Goal: Task Accomplishment & Management: Manage account settings

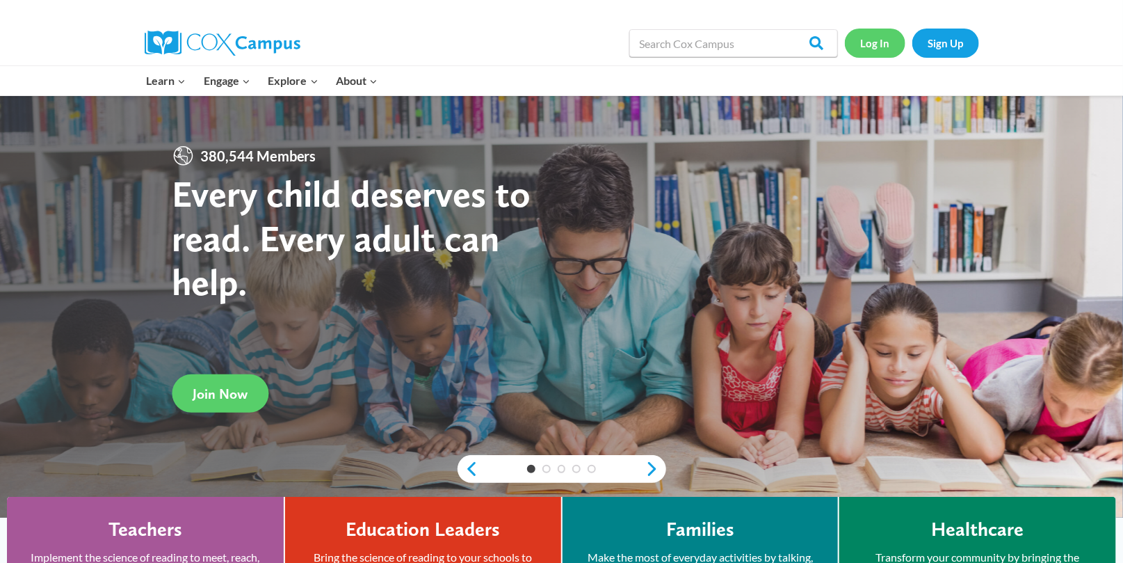
click at [875, 39] on link "Log In" at bounding box center [875, 43] width 61 height 29
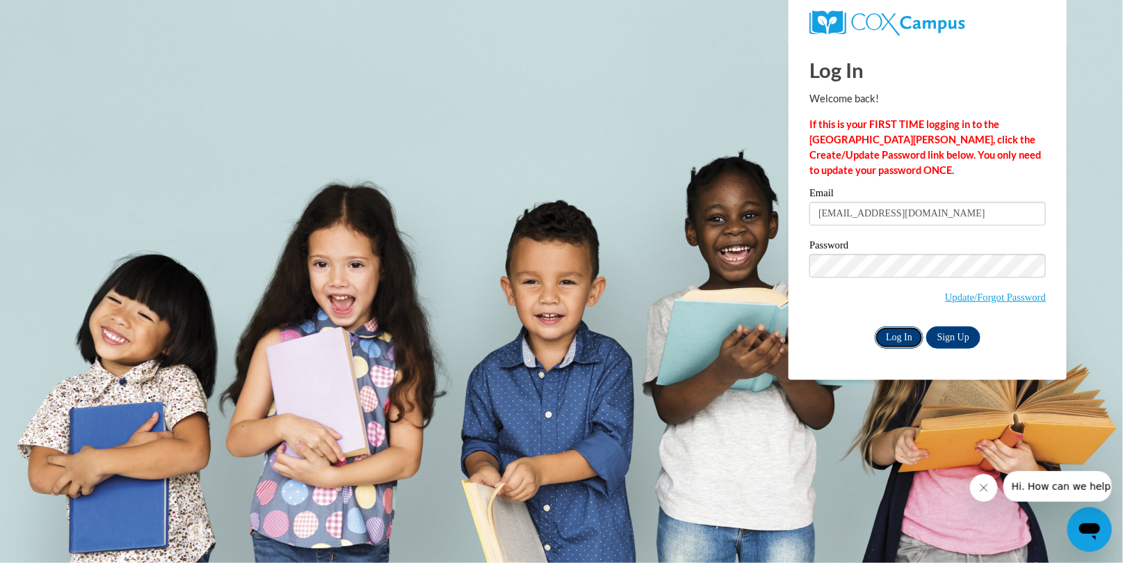
click at [894, 335] on input "Log In" at bounding box center [899, 337] width 49 height 22
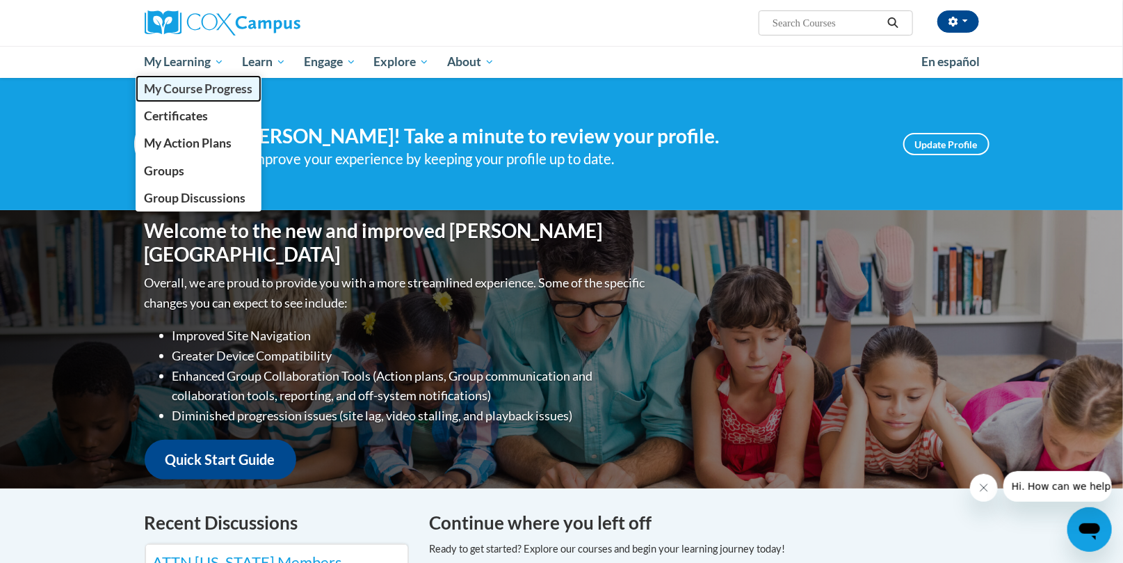
click at [212, 89] on span "My Course Progress" at bounding box center [198, 88] width 109 height 15
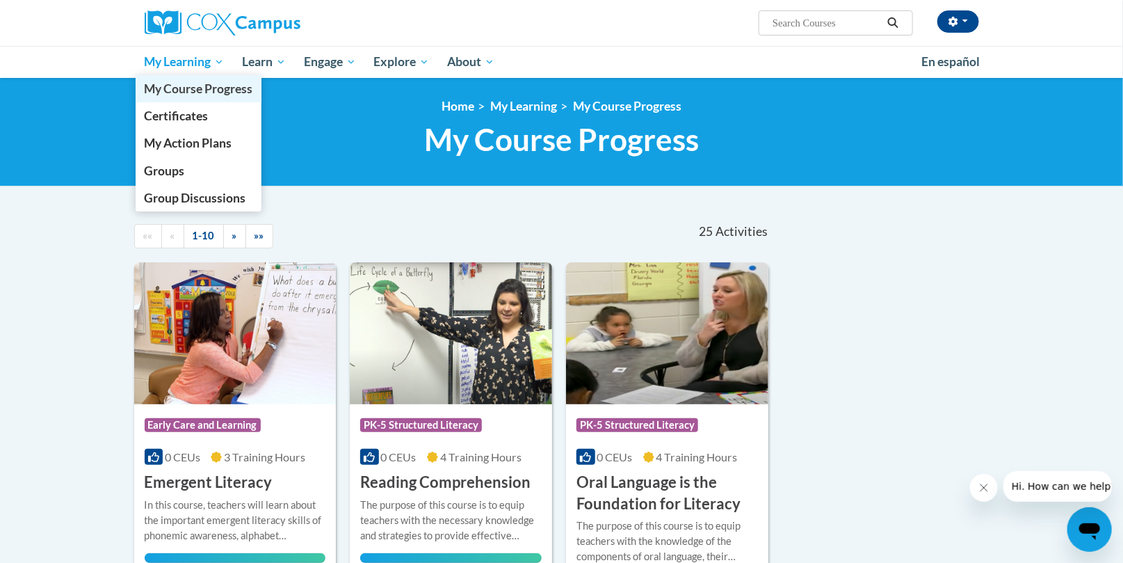
click at [189, 88] on span "My Course Progress" at bounding box center [198, 88] width 109 height 15
click at [173, 114] on span "Certificates" at bounding box center [176, 116] width 64 height 15
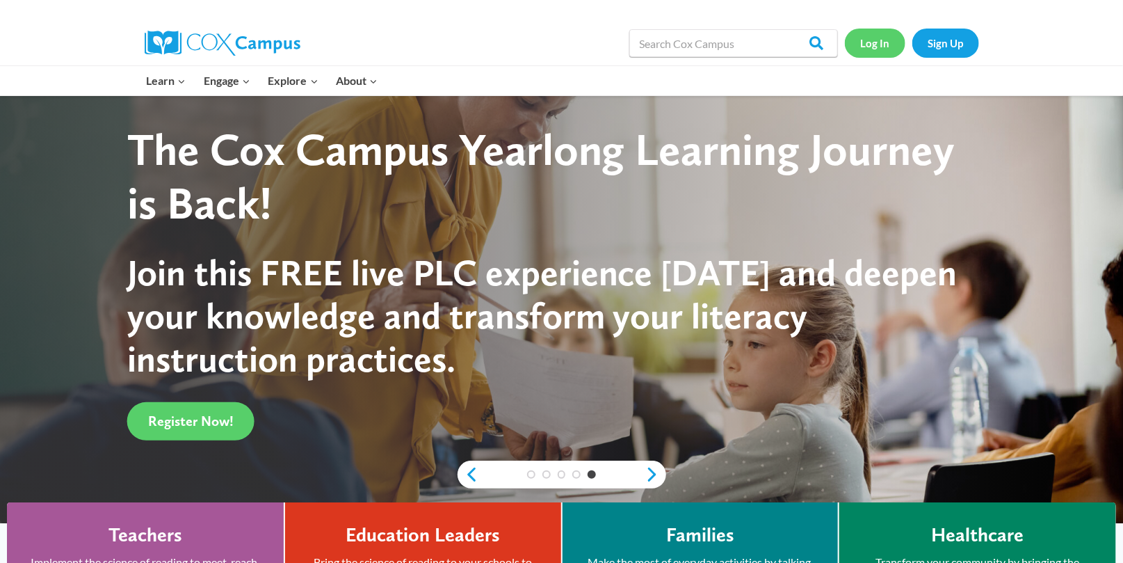
click at [880, 42] on link "Log In" at bounding box center [875, 43] width 61 height 29
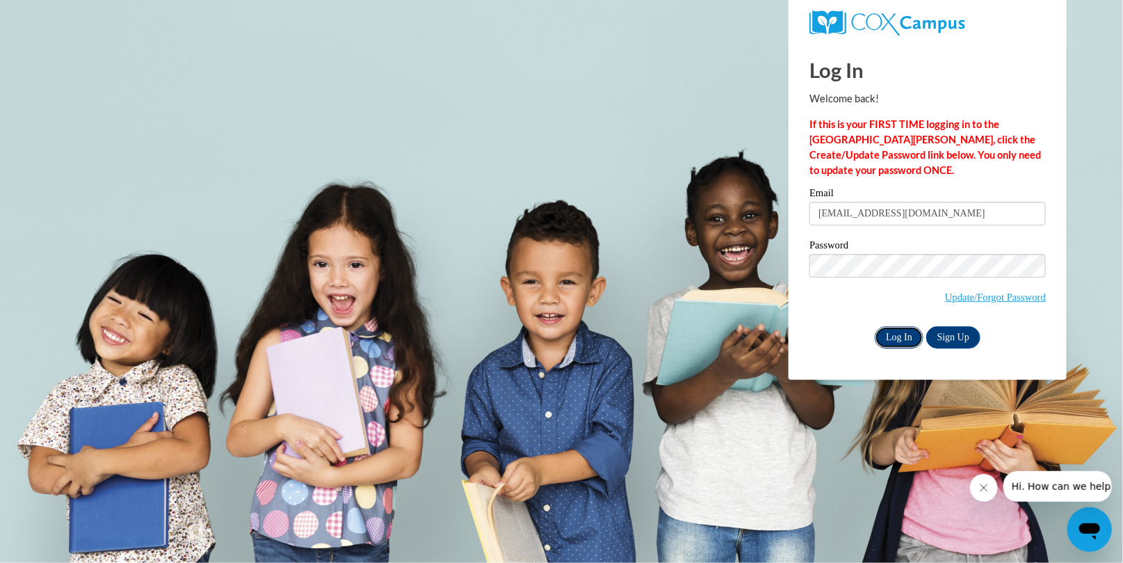
click at [906, 335] on input "Log In" at bounding box center [899, 337] width 49 height 22
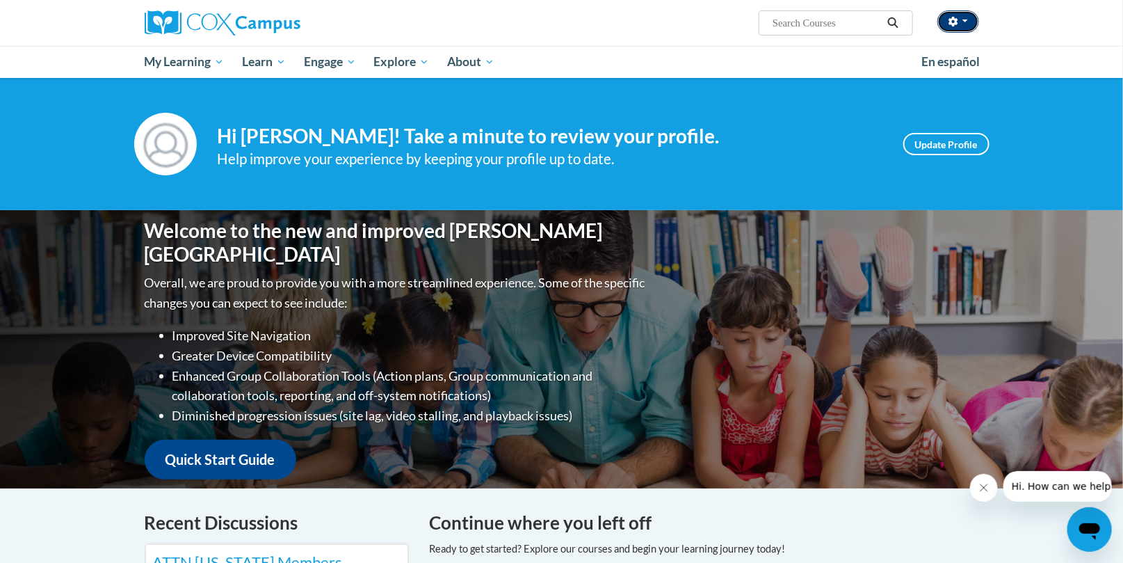
click at [967, 21] on span "button" at bounding box center [966, 20] width 6 height 3
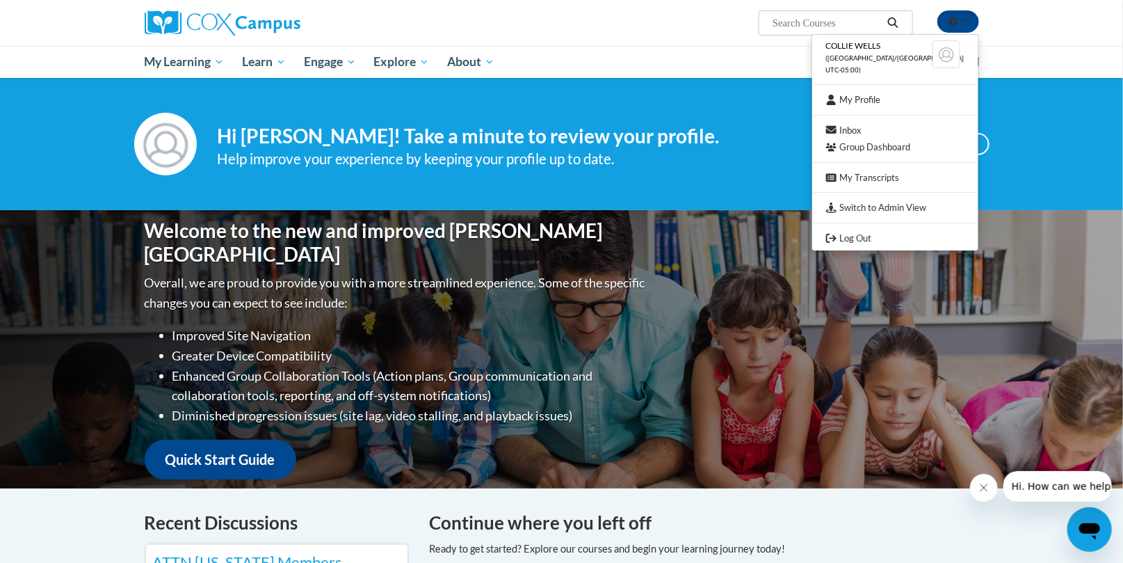
click at [648, 34] on div "Collie Wells (America/Chicago UTC-05:00) My Profile Inbox Group Dashboard My Tr…" at bounding box center [704, 17] width 570 height 35
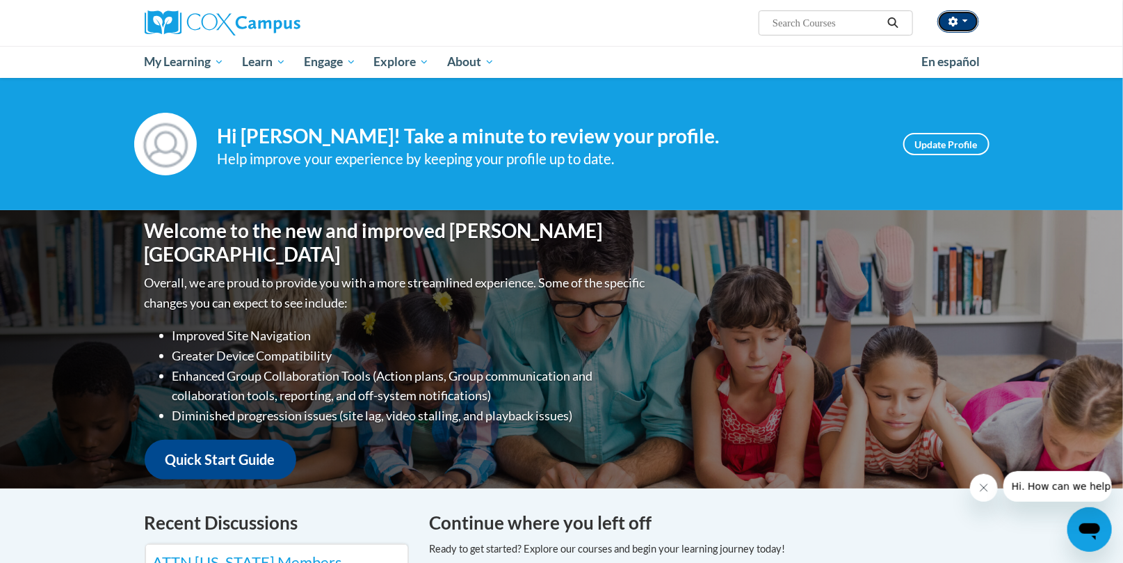
click at [966, 20] on span "button" at bounding box center [966, 20] width 6 height 3
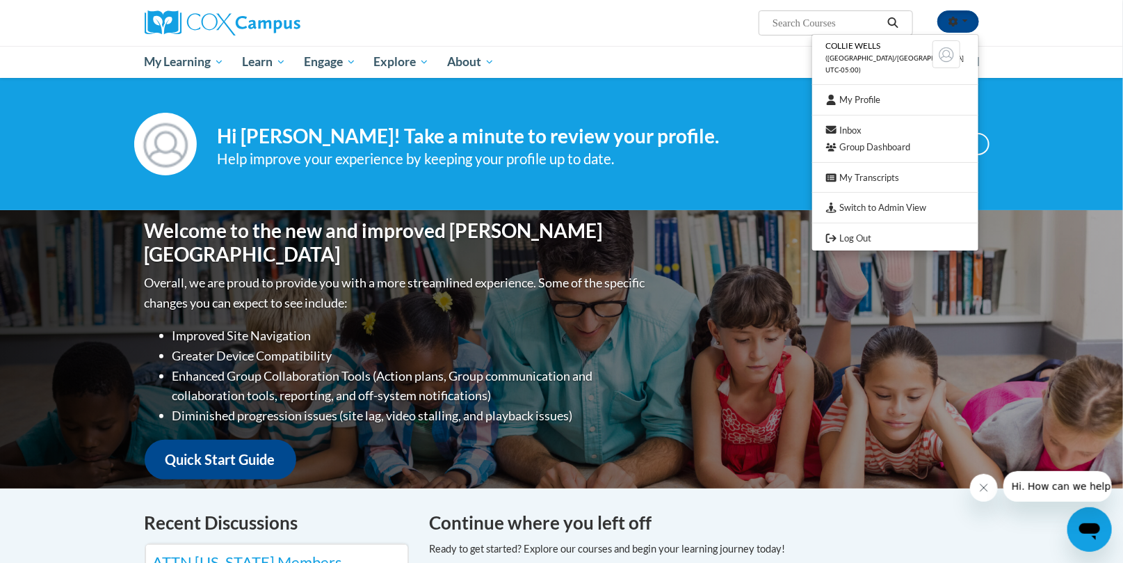
click at [949, 55] on img at bounding box center [947, 54] width 28 height 28
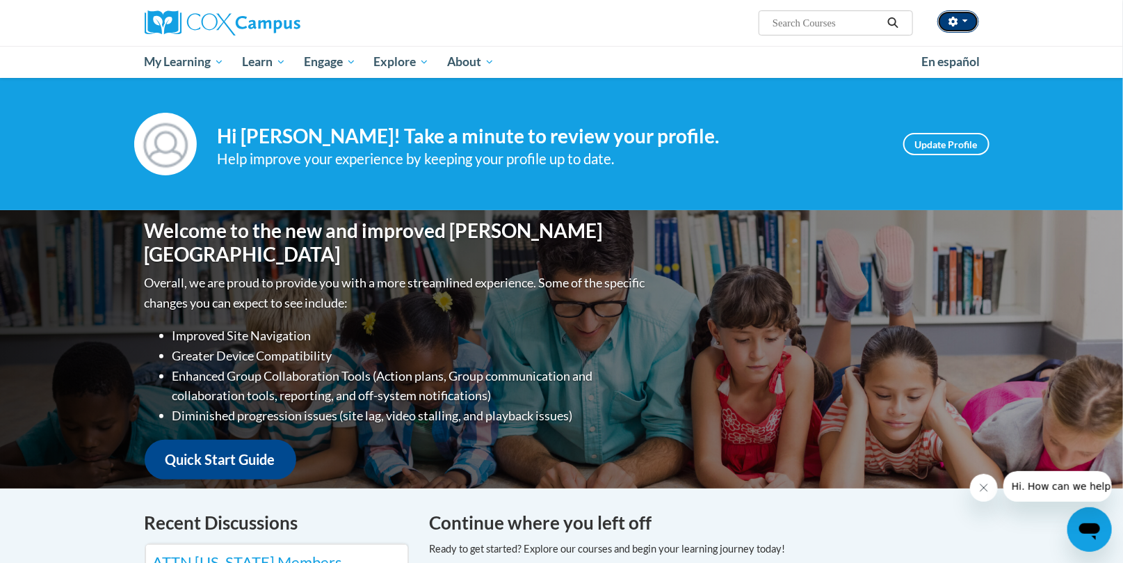
click at [965, 21] on span "button" at bounding box center [966, 20] width 6 height 3
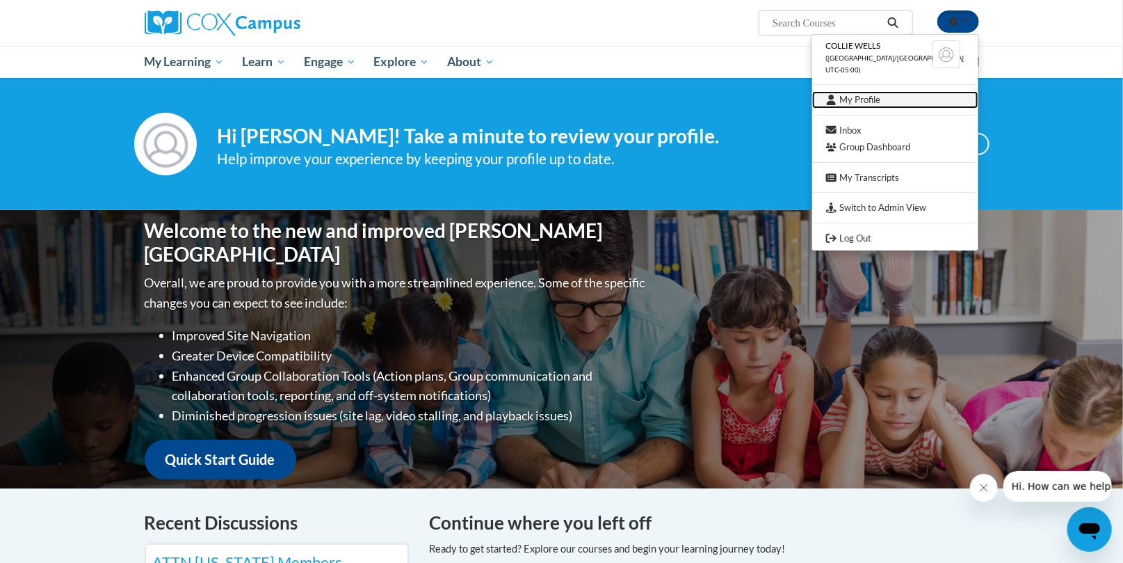
click at [882, 97] on link "My Profile" at bounding box center [895, 99] width 166 height 17
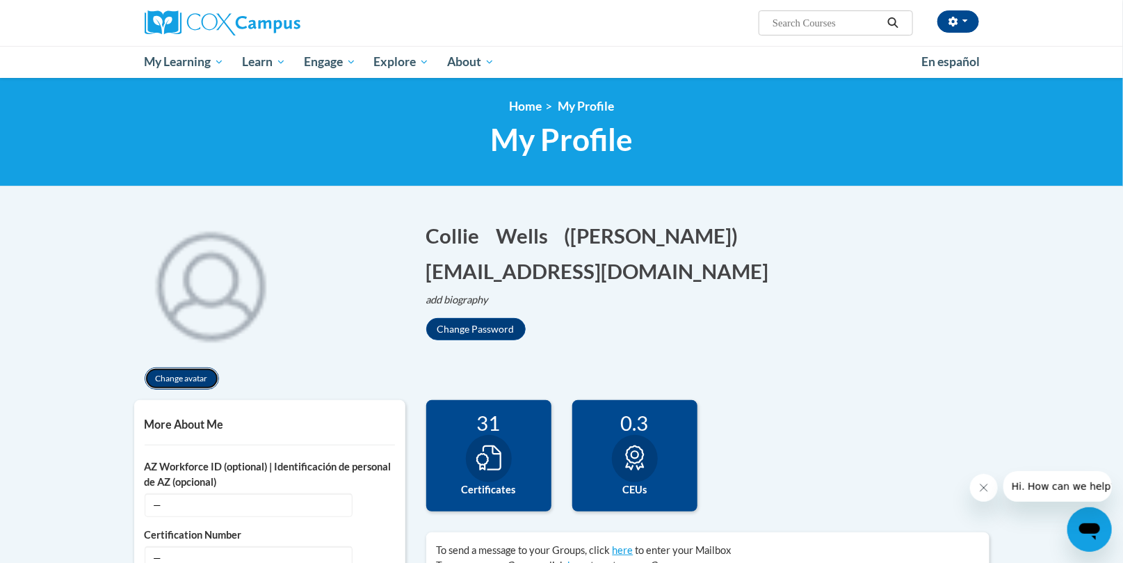
click at [174, 374] on button "Change avatar" at bounding box center [182, 378] width 74 height 22
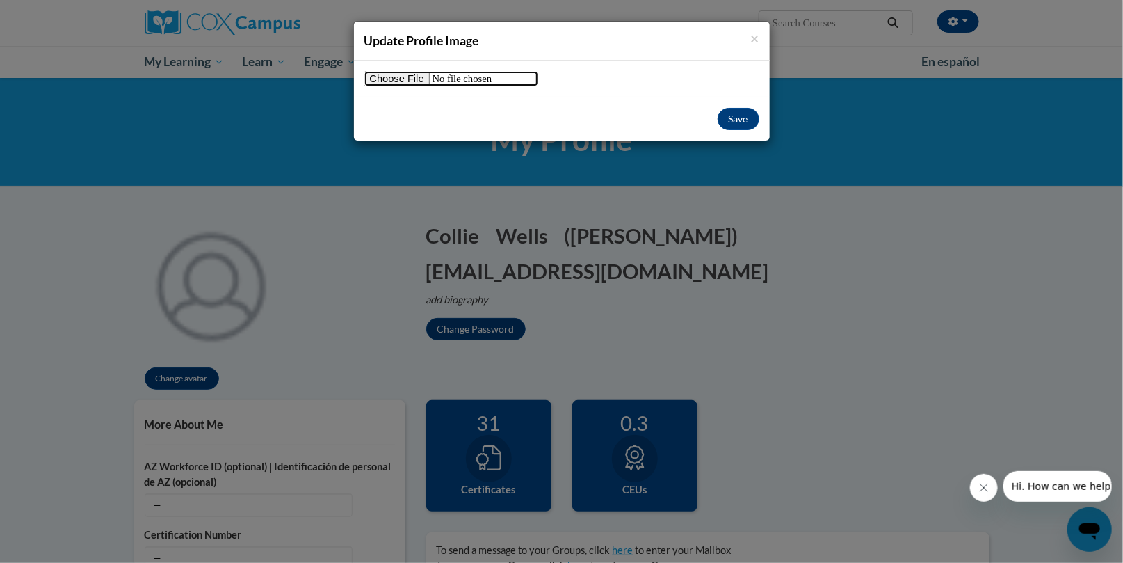
click at [389, 77] on input "file" at bounding box center [452, 78] width 174 height 15
type input "C:\fakepath\APC pic.PNG"
click at [733, 118] on button "Save" at bounding box center [739, 119] width 42 height 22
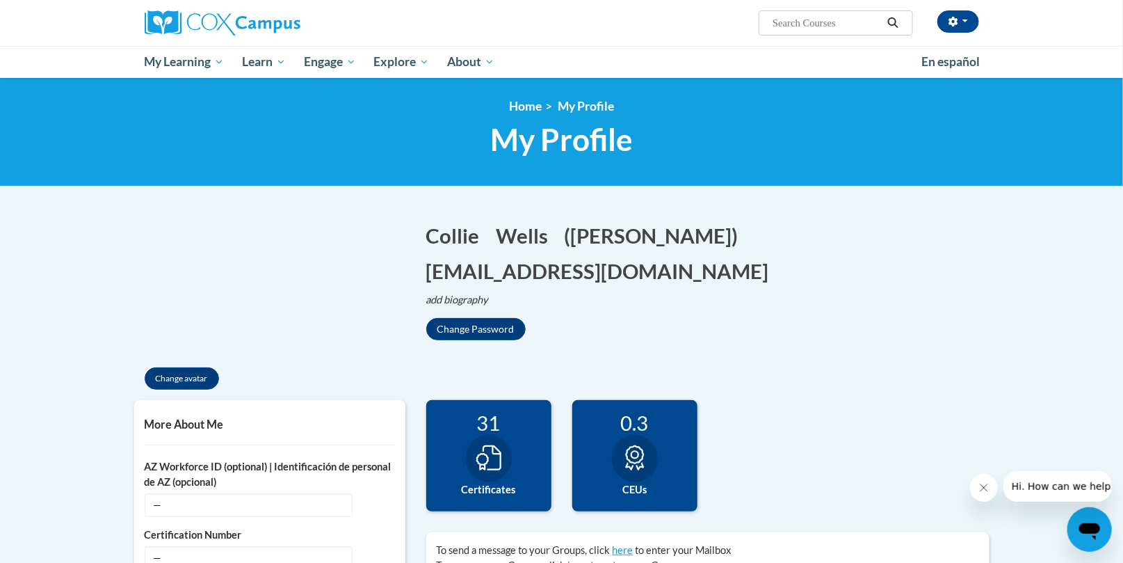
click at [735, 117] on div "<en>My Learning</en><fr>New fr_My Learning</fr><it>New it_My Learning</it><de>N…" at bounding box center [562, 132] width 876 height 66
click at [970, 19] on button "button" at bounding box center [959, 21] width 42 height 22
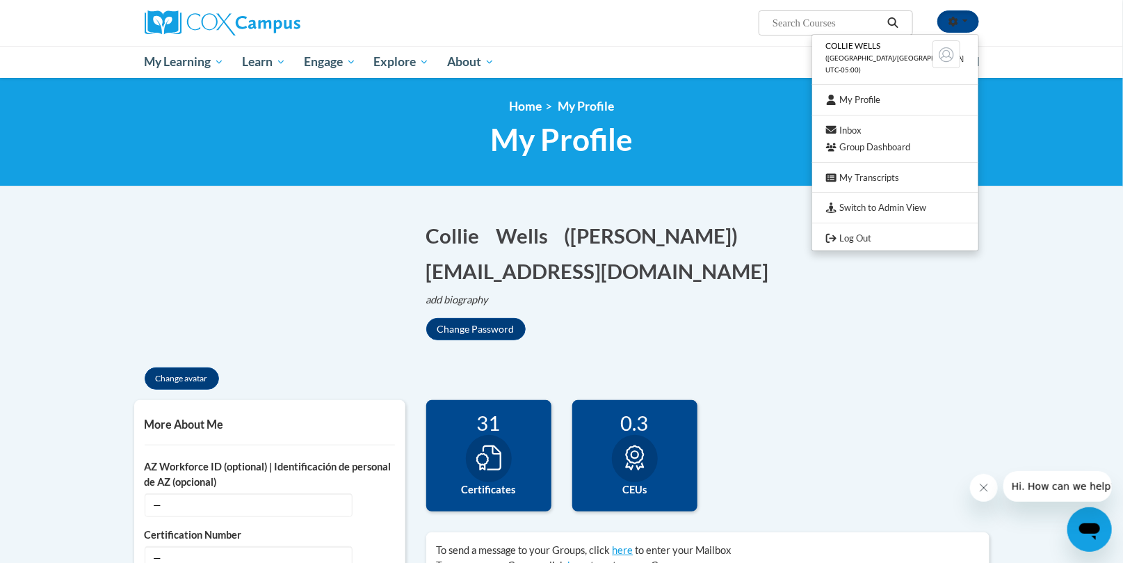
drag, startPoint x: 972, startPoint y: 266, endPoint x: 993, endPoint y: 256, distance: 23.0
click at [975, 292] on p "add biography Biography Save" at bounding box center [707, 299] width 563 height 15
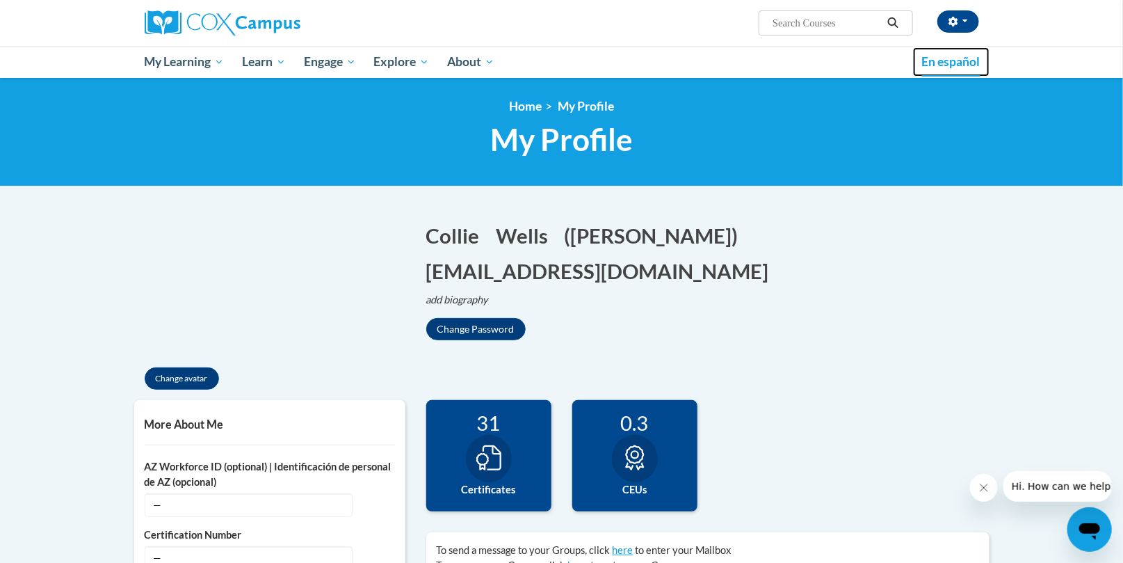
click at [956, 58] on span "En español" at bounding box center [951, 61] width 58 height 15
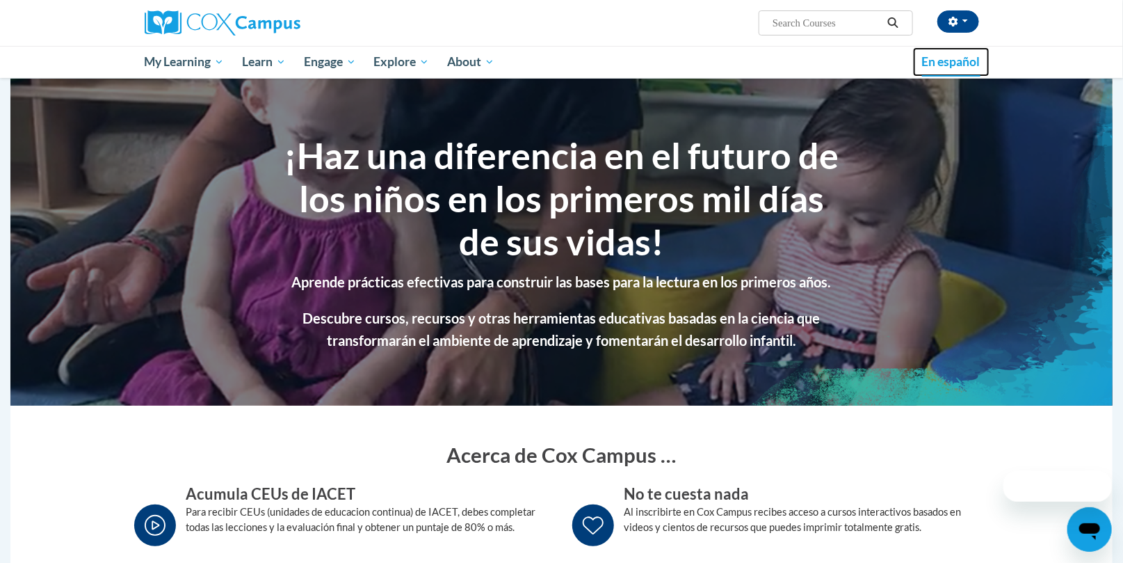
click at [963, 55] on span "En español" at bounding box center [951, 61] width 58 height 15
click at [948, 61] on span "En español" at bounding box center [951, 61] width 58 height 15
click at [949, 58] on span "En español" at bounding box center [951, 61] width 58 height 15
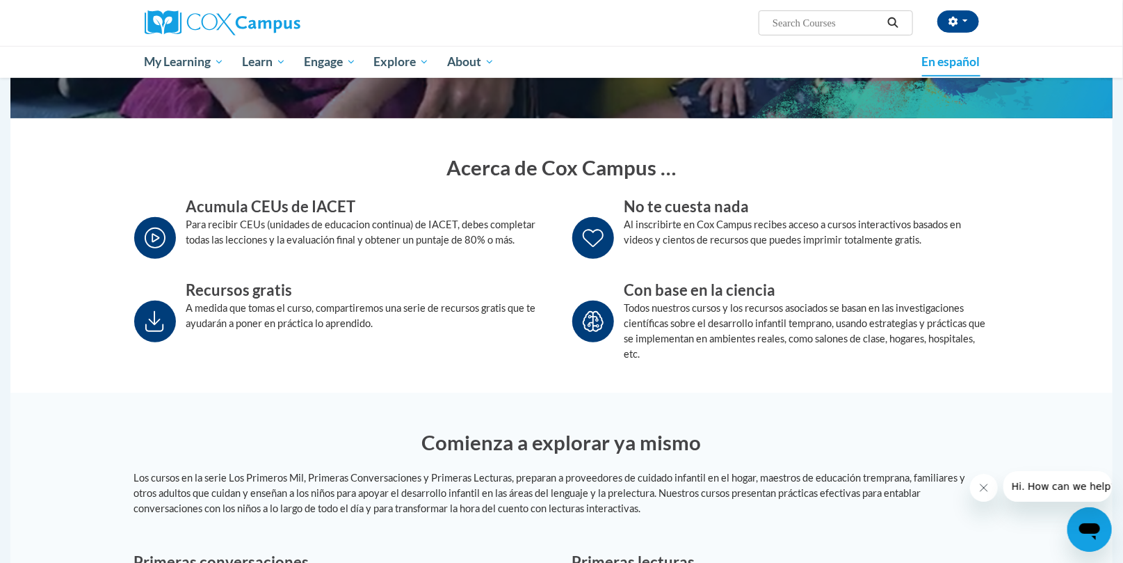
scroll to position [289, 0]
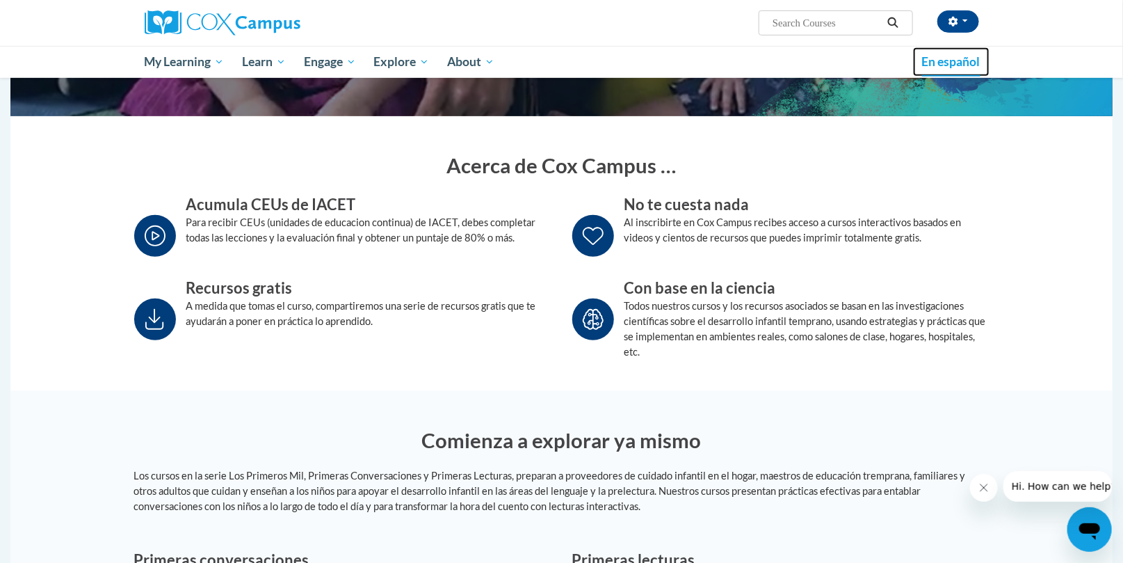
click at [964, 62] on span "En español" at bounding box center [951, 61] width 58 height 15
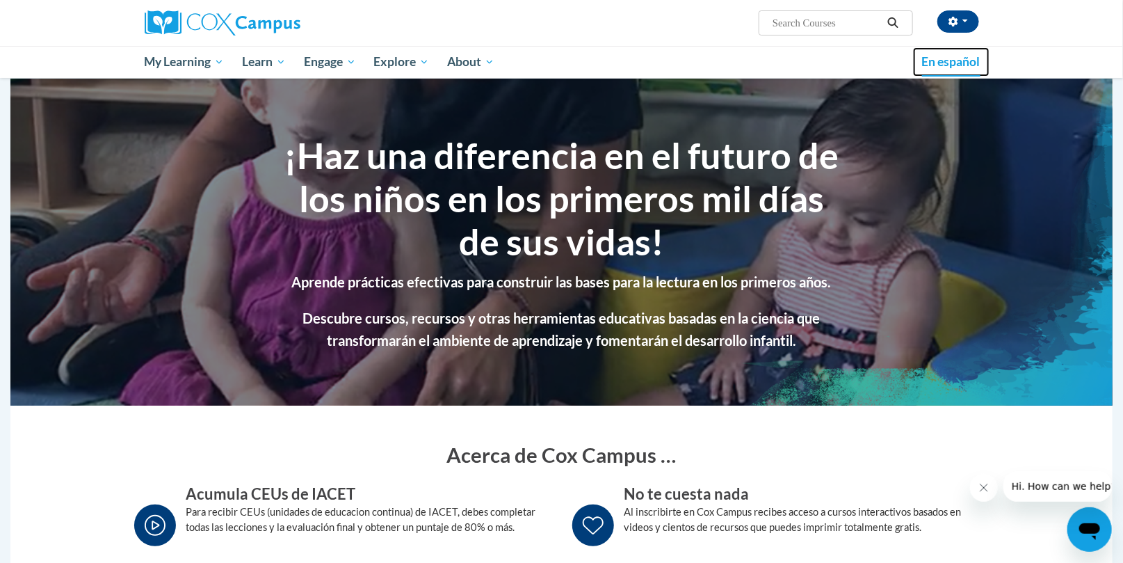
click at [950, 70] on link "En español" at bounding box center [951, 61] width 77 height 29
click at [968, 19] on button "button" at bounding box center [959, 21] width 42 height 22
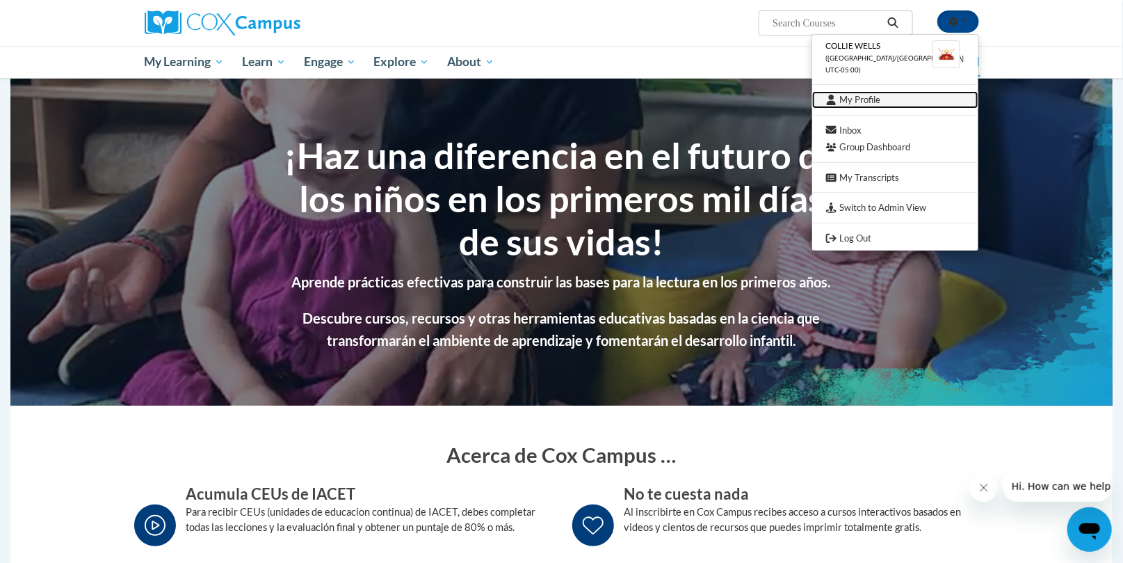
click at [884, 94] on link "My Profile" at bounding box center [895, 99] width 166 height 17
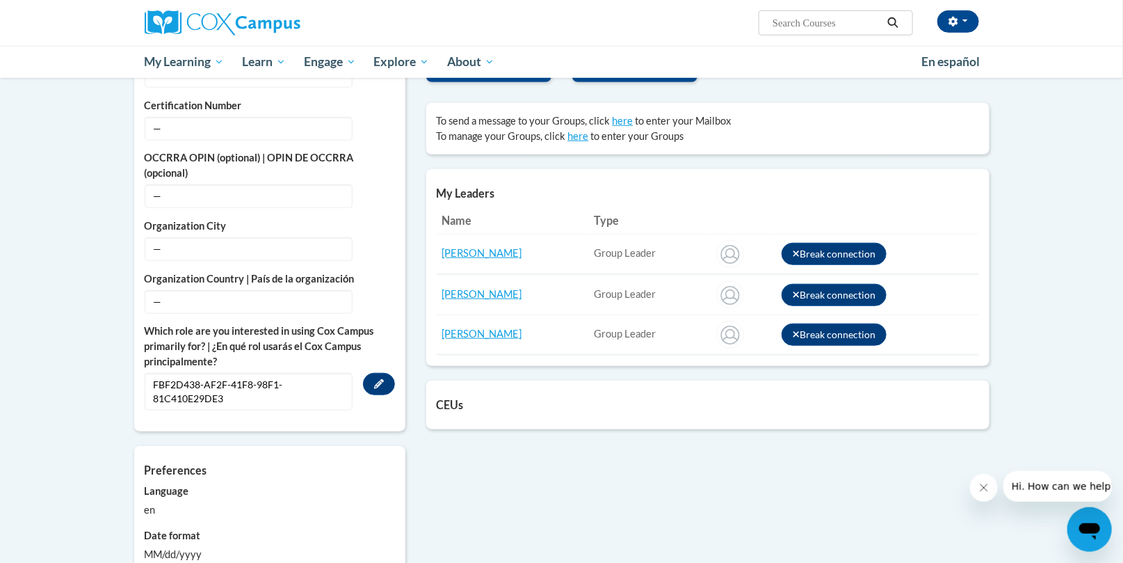
scroll to position [434, 0]
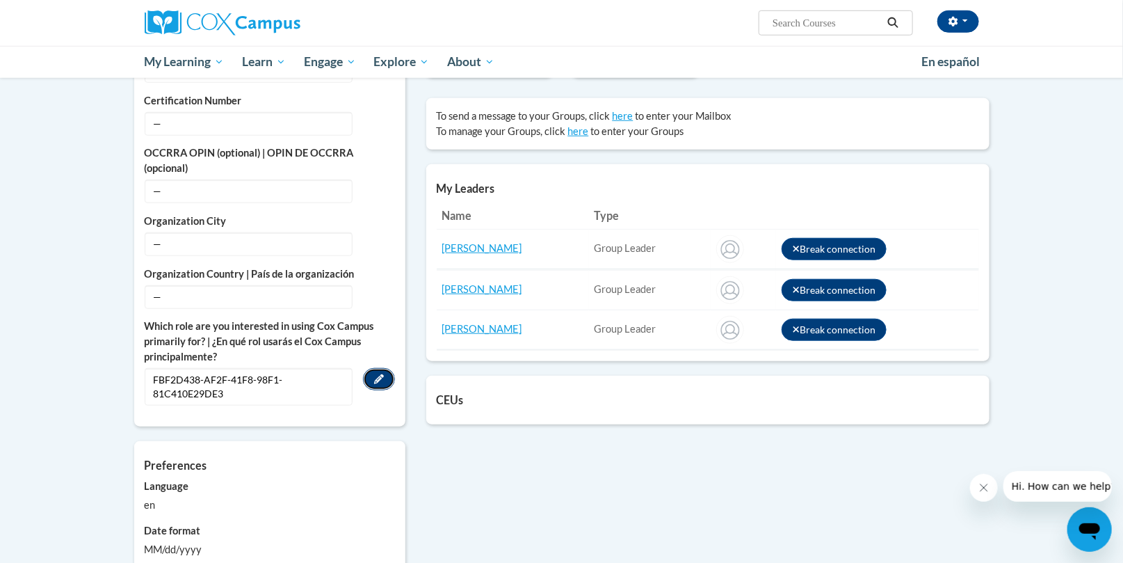
click at [376, 377] on icon "Custom profile fields" at bounding box center [379, 379] width 10 height 10
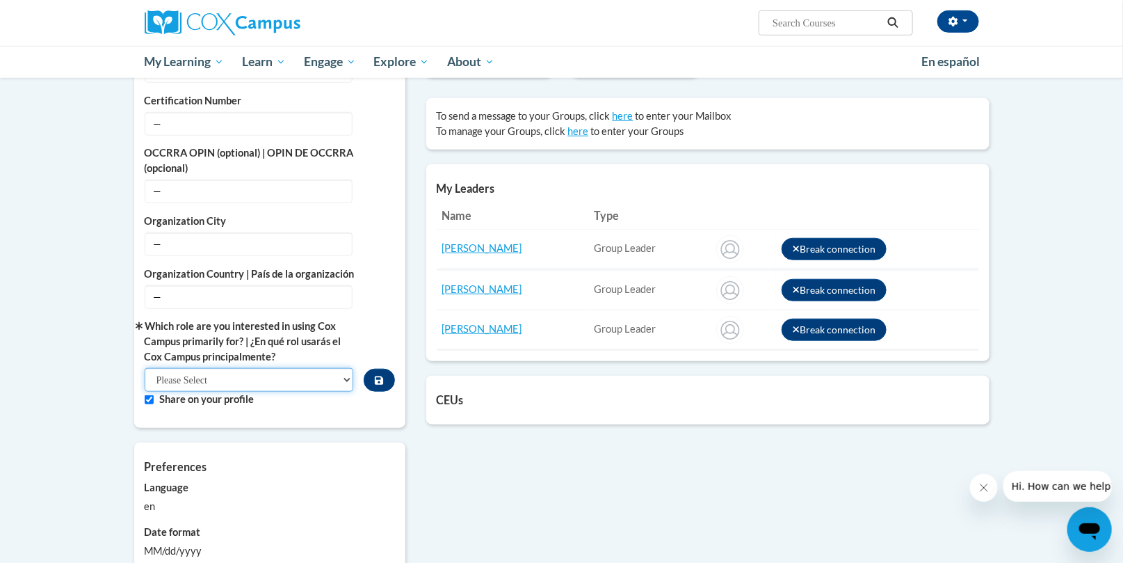
click at [145, 368] on select "Please Select College/University | Colegio/Universidad Community/Nonprofit Part…" at bounding box center [249, 380] width 209 height 24
select select "fbf2d438-af2f-41f8-98f1-81c410e29de3"
click option "Educator | Educador(a)" at bounding box center [0, 0] width 0 height 0
drag, startPoint x: 256, startPoint y: 241, endPoint x: 248, endPoint y: 241, distance: 8.3
click at [255, 241] on span "—" at bounding box center [249, 244] width 208 height 24
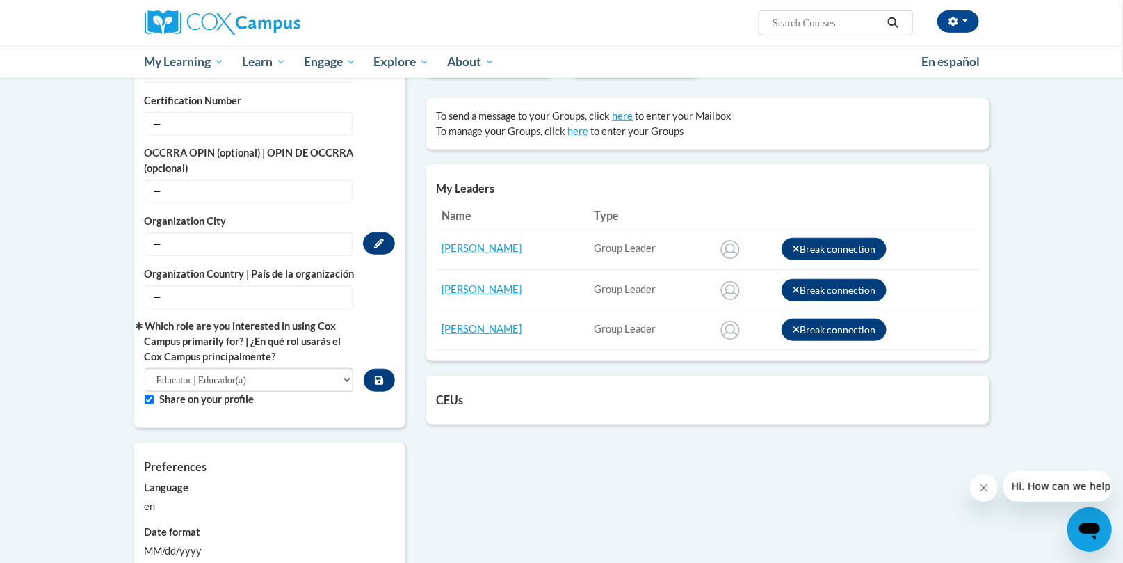
click at [179, 242] on span "—" at bounding box center [249, 244] width 208 height 24
click at [176, 241] on span "—" at bounding box center [249, 244] width 208 height 24
drag, startPoint x: 153, startPoint y: 237, endPoint x: 170, endPoint y: 241, distance: 17.4
click at [153, 237] on span "—" at bounding box center [249, 244] width 208 height 24
click at [382, 237] on button "Edit" at bounding box center [379, 243] width 32 height 22
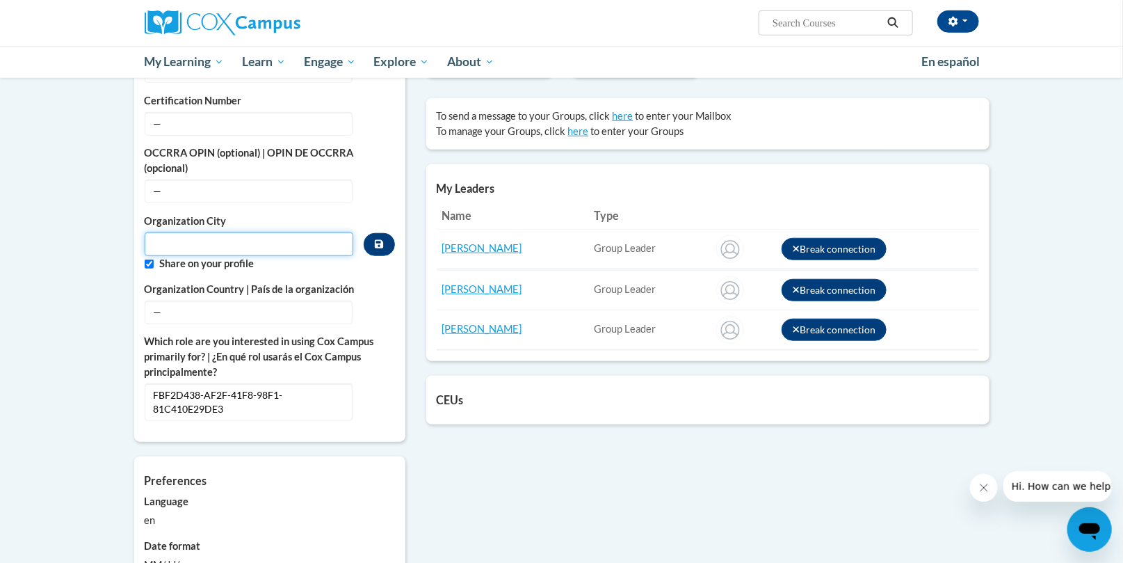
click at [161, 245] on input "Metadata input" at bounding box center [249, 244] width 209 height 24
type input "Montgomery"
click at [373, 200] on button "Edit" at bounding box center [379, 190] width 32 height 22
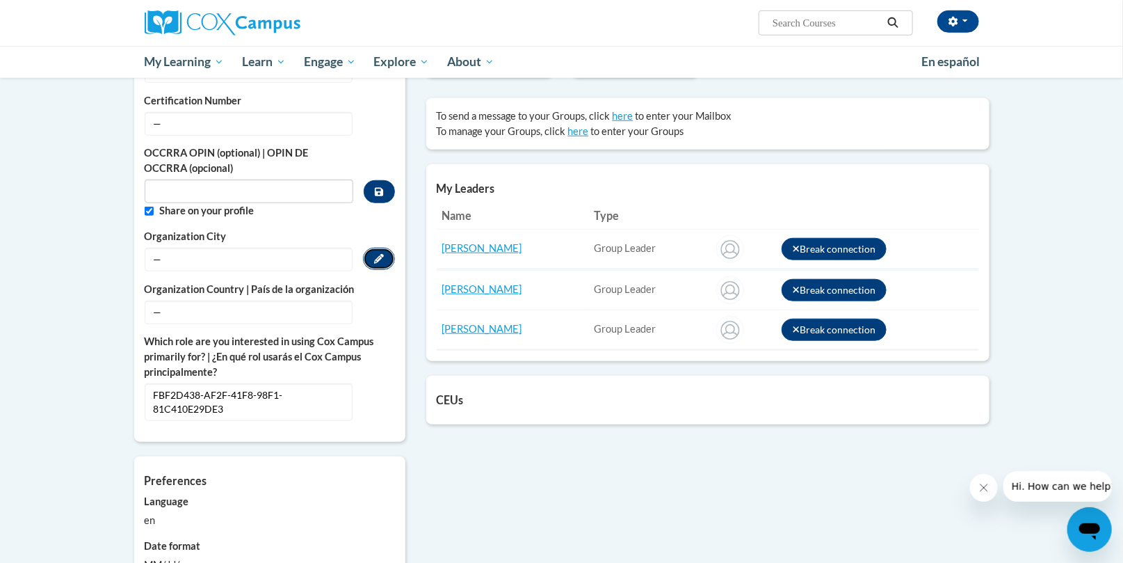
click at [377, 256] on icon "Custom profile fields" at bounding box center [379, 259] width 10 height 10
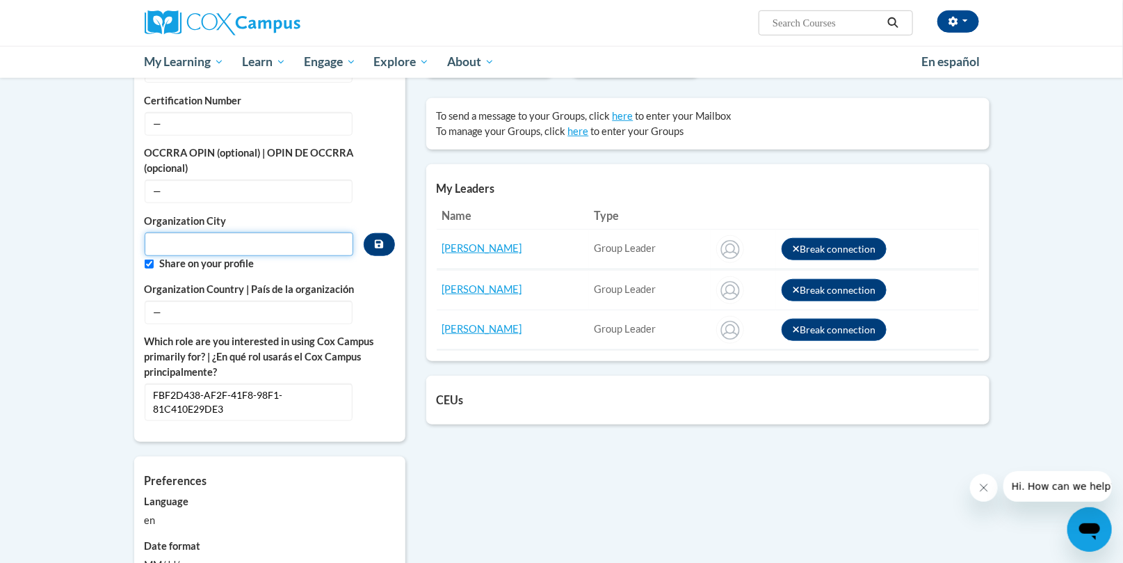
click at [156, 241] on input "Metadata input" at bounding box center [249, 244] width 209 height 24
type input "Montgomery"
click at [380, 242] on icon "Custom profile fields" at bounding box center [379, 244] width 8 height 10
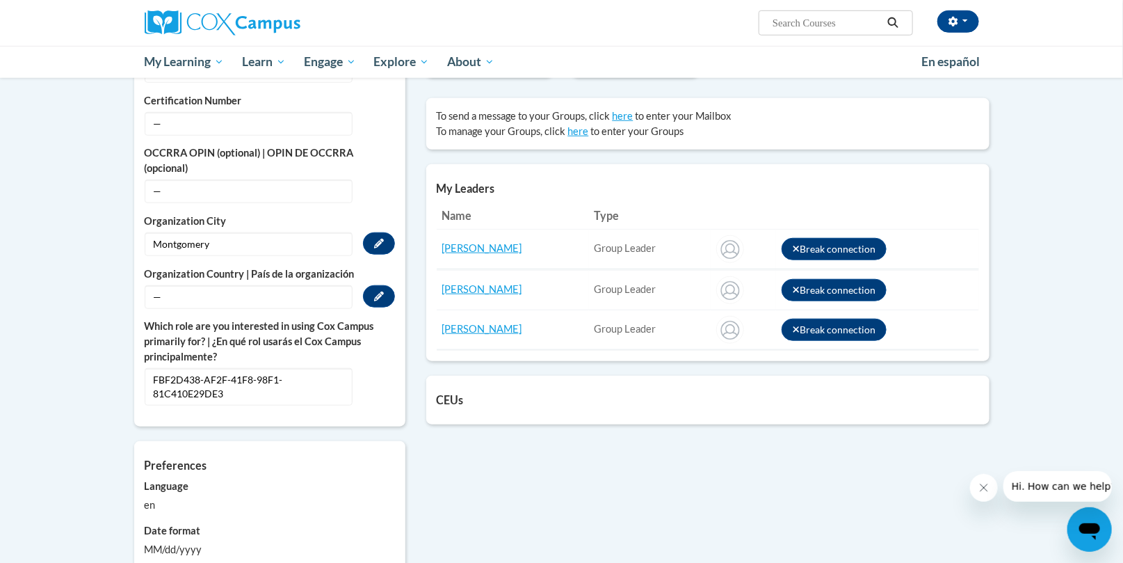
click at [166, 296] on span "—" at bounding box center [249, 297] width 208 height 24
click at [381, 295] on icon "Custom profile fields" at bounding box center [379, 296] width 10 height 10
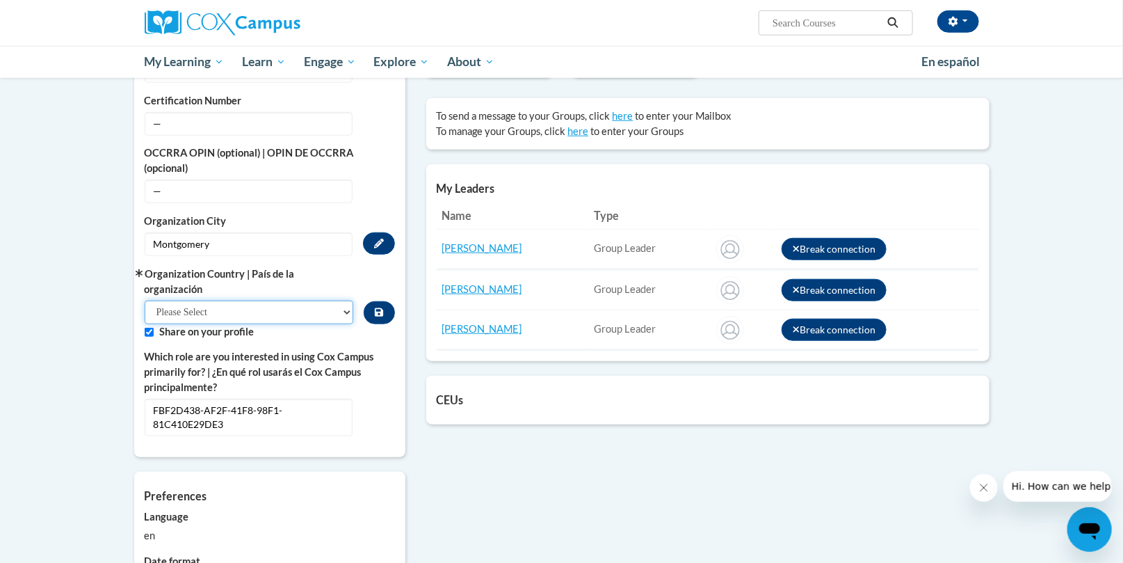
click at [145, 301] on select "Please Select United States | Estados Unidos Outside of the United States | Fue…" at bounding box center [249, 313] width 209 height 24
select select "ad49bcad-a171-4b2e-b99c-48b446064914"
click option "[GEOGRAPHIC_DATA] | [GEOGRAPHIC_DATA]" at bounding box center [0, 0] width 0 height 0
click at [377, 310] on icon "Custom profile fields" at bounding box center [379, 312] width 8 height 8
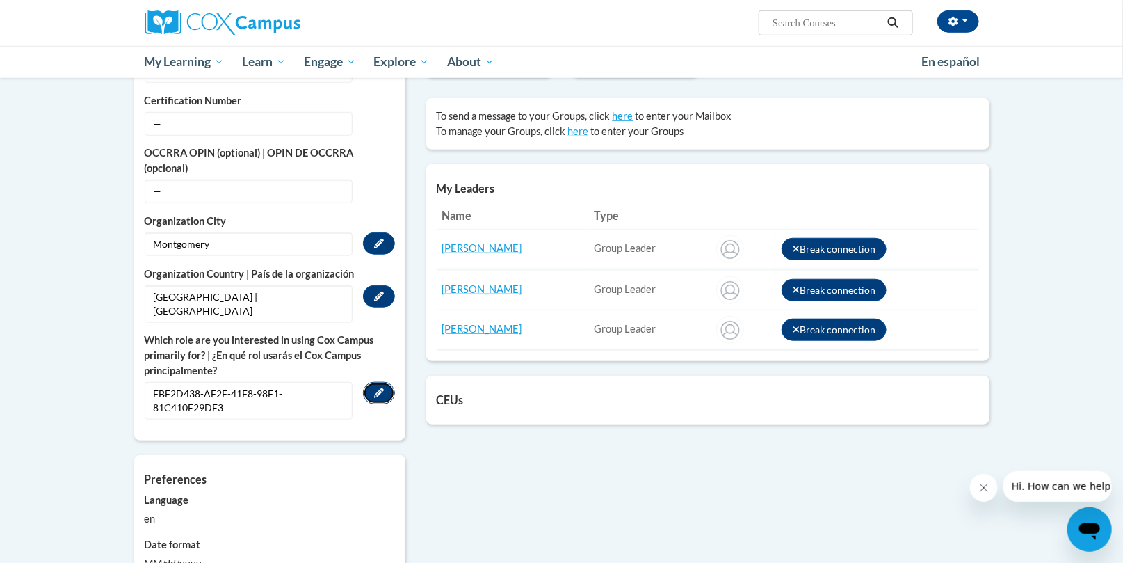
click at [378, 388] on icon "Custom profile fields" at bounding box center [379, 393] width 10 height 10
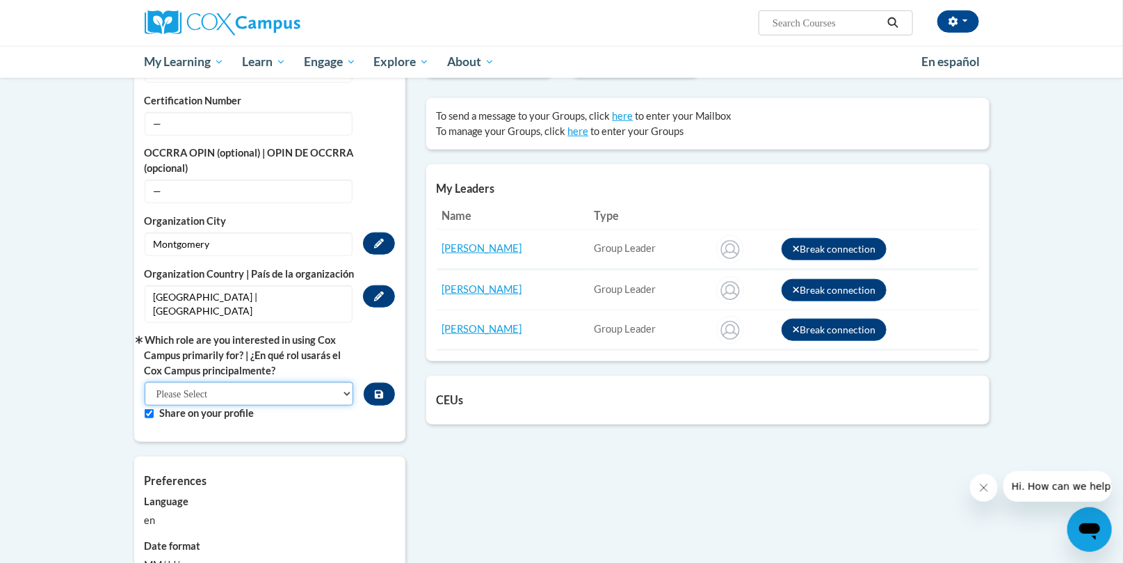
click at [145, 382] on select "Please Select College/University | Colegio/Universidad Community/Nonprofit Part…" at bounding box center [249, 394] width 209 height 24
select select "fbf2d438-af2f-41f8-98f1-81c410e29de3"
click option "Educator | Educador(a)" at bounding box center [0, 0] width 0 height 0
click at [378, 390] on icon "Custom profile fields" at bounding box center [379, 395] width 8 height 10
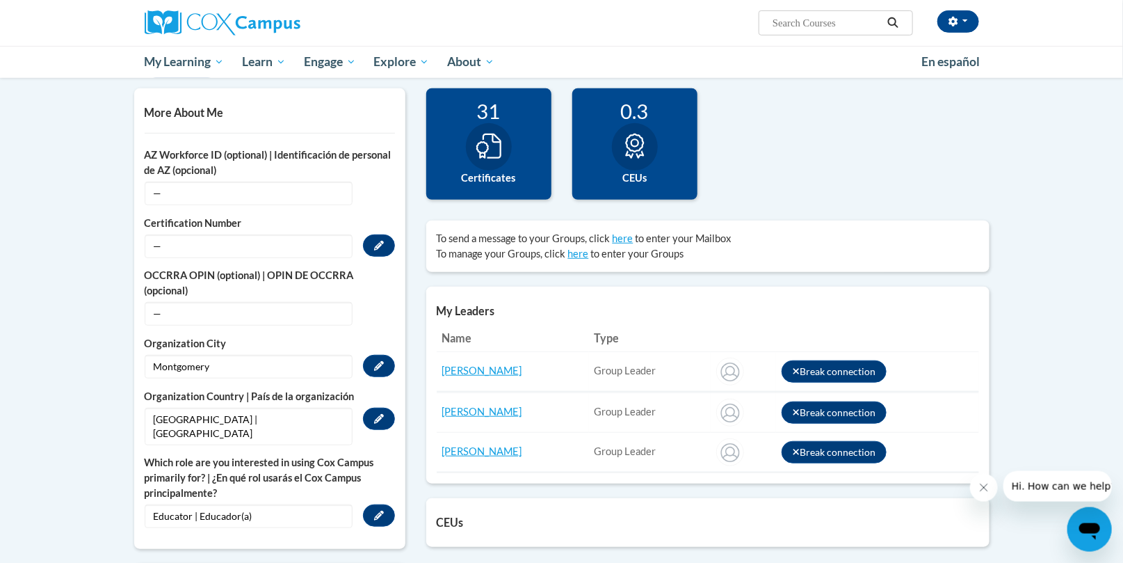
scroll to position [72, 0]
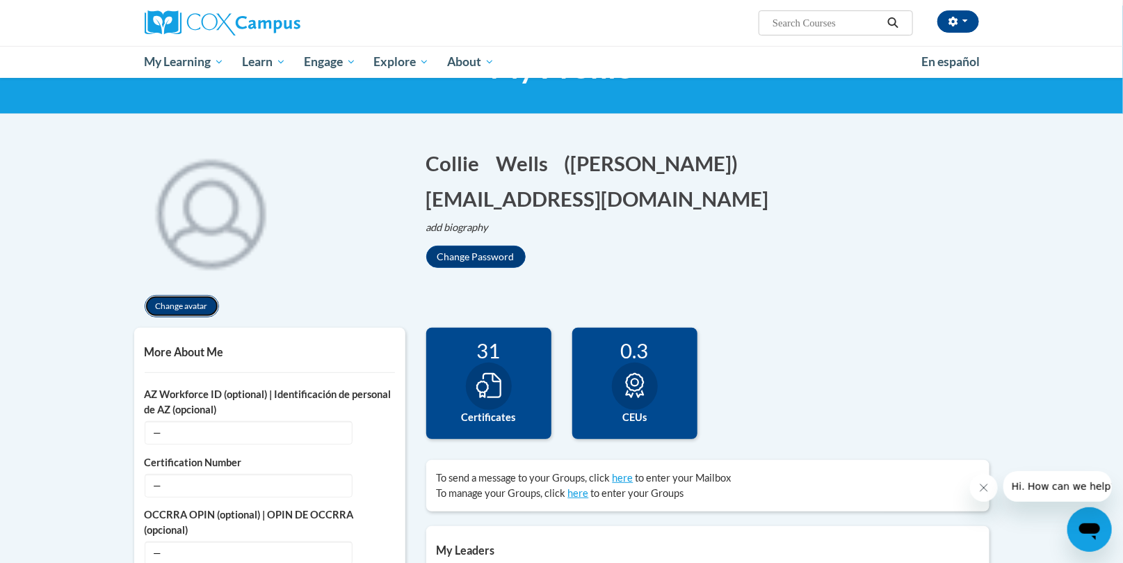
click at [179, 305] on button "Change avatar" at bounding box center [182, 306] width 74 height 22
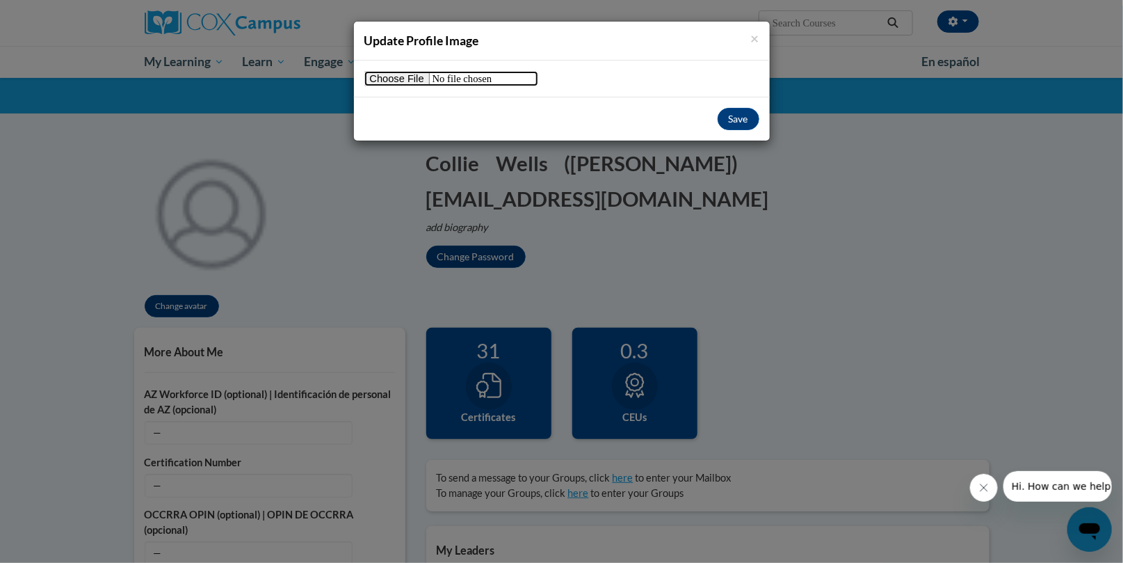
click at [383, 79] on input "file" at bounding box center [452, 78] width 174 height 15
type input "C:\fakepath\APC pic.PNG"
click at [736, 116] on button "Save" at bounding box center [739, 119] width 42 height 22
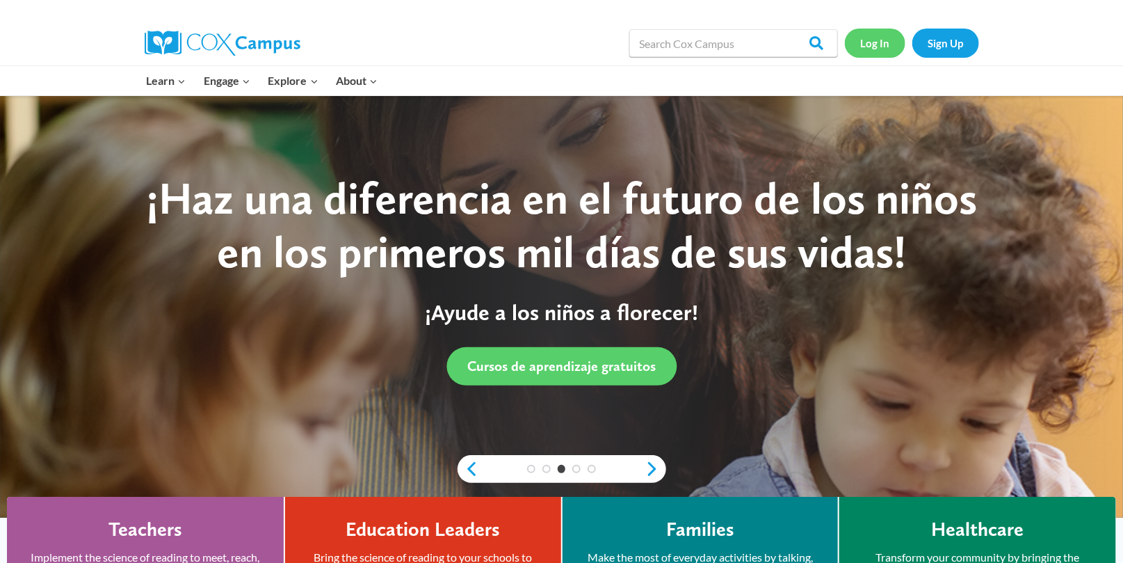
click at [876, 41] on link "Log In" at bounding box center [875, 43] width 61 height 29
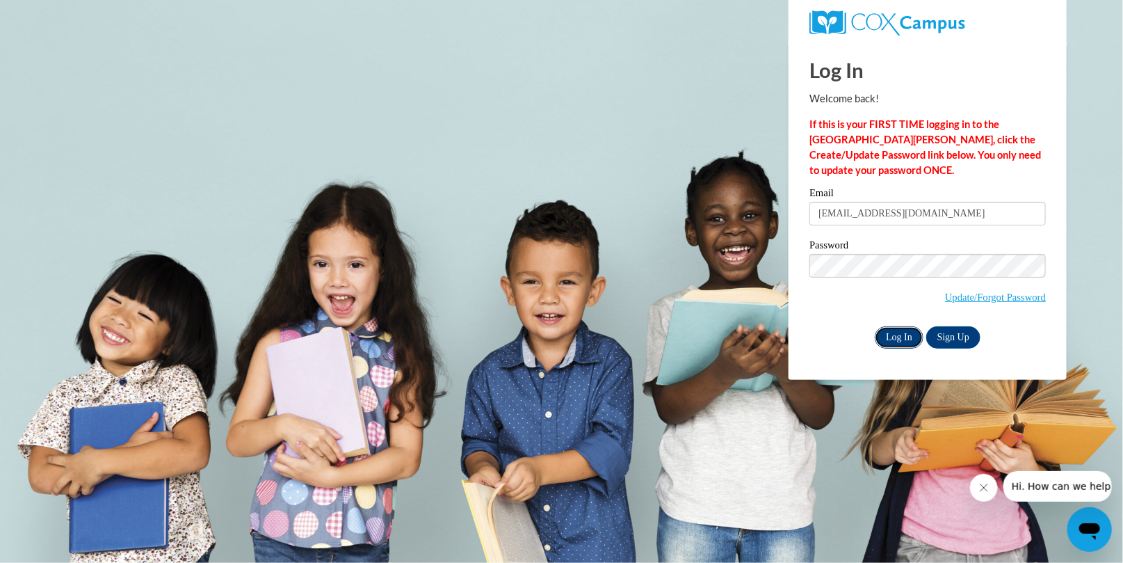
click at [897, 334] on input "Log In" at bounding box center [899, 337] width 49 height 22
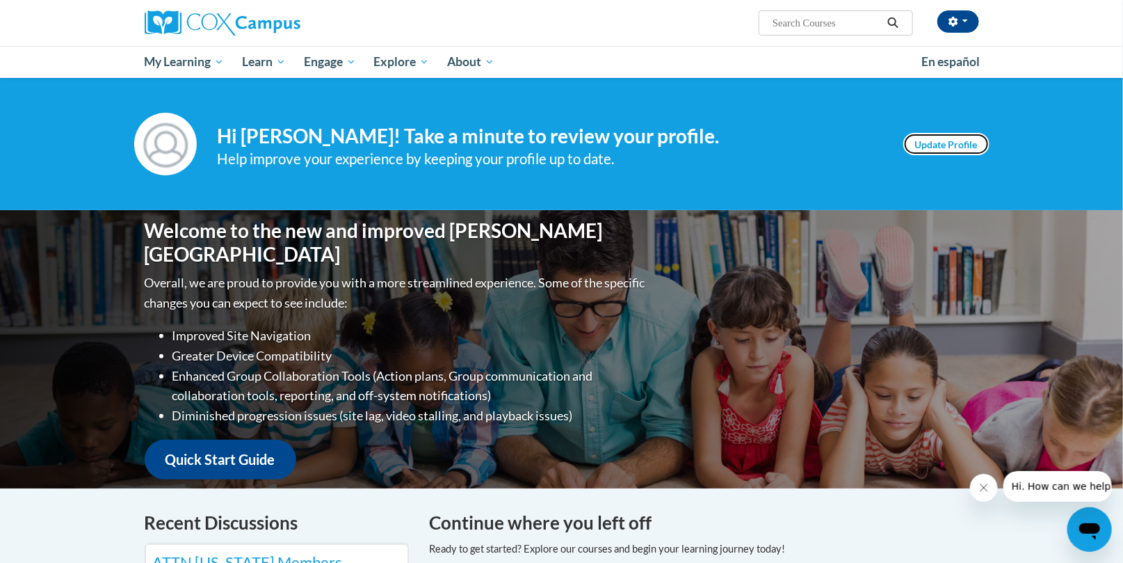
click at [943, 140] on link "Update Profile" at bounding box center [947, 144] width 86 height 22
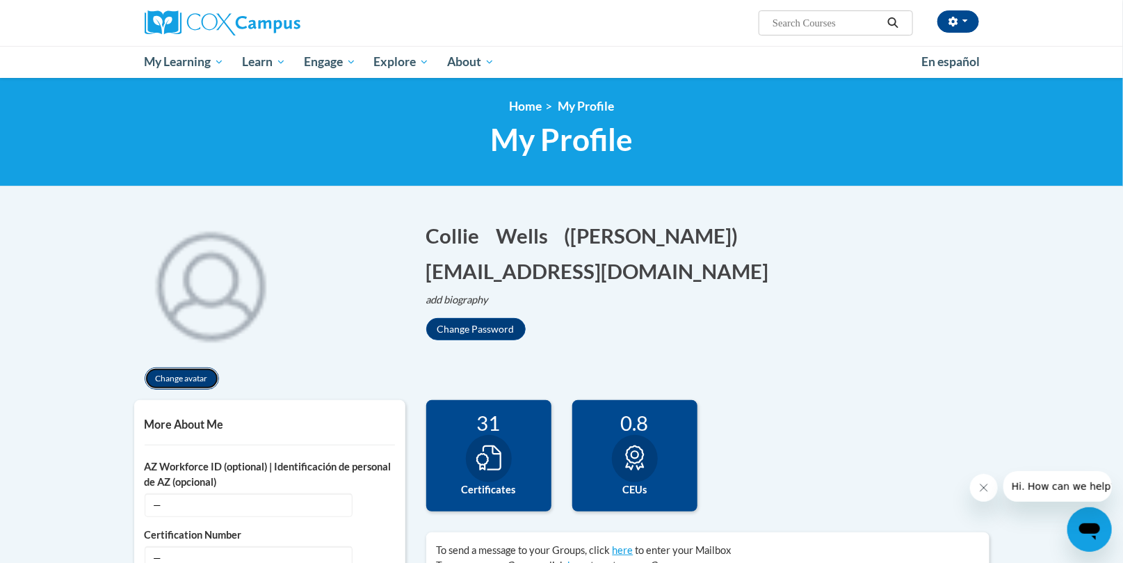
click at [190, 378] on button "Change avatar" at bounding box center [182, 378] width 74 height 22
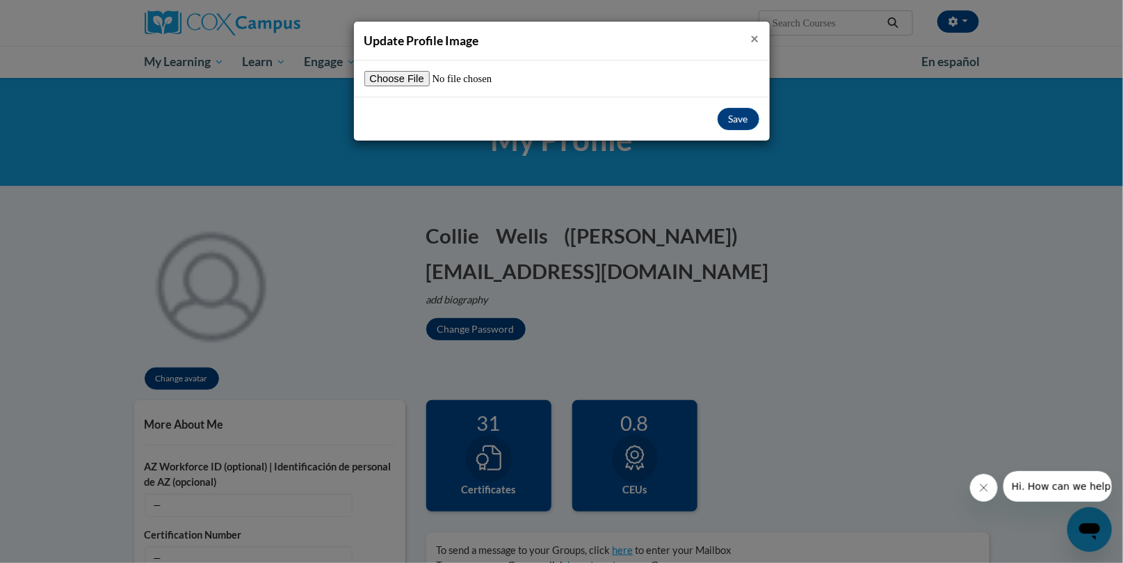
click at [757, 36] on span "×" at bounding box center [755, 37] width 8 height 17
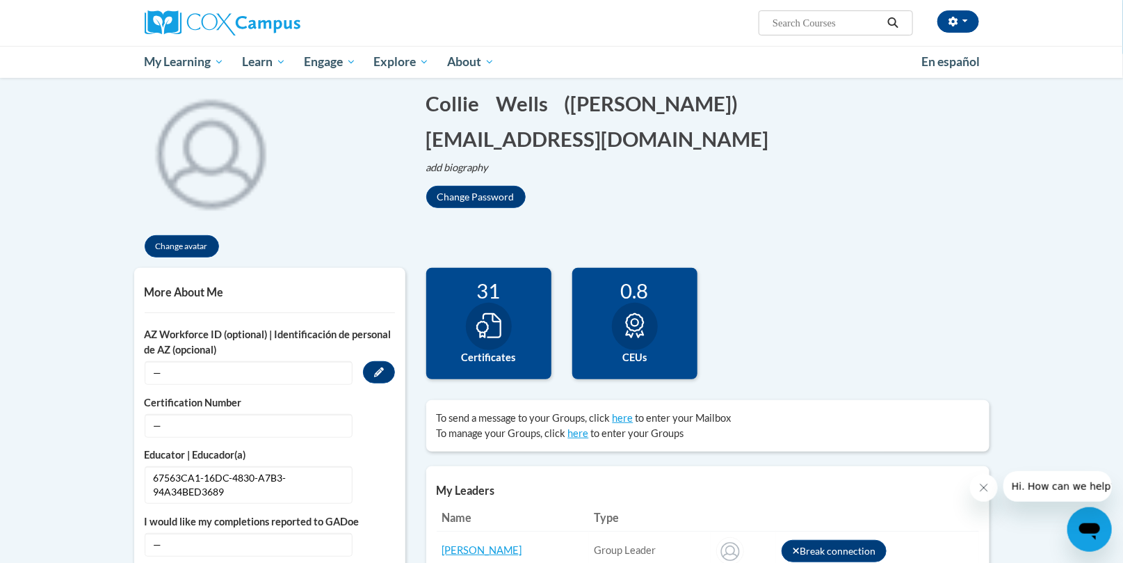
scroll to position [145, 0]
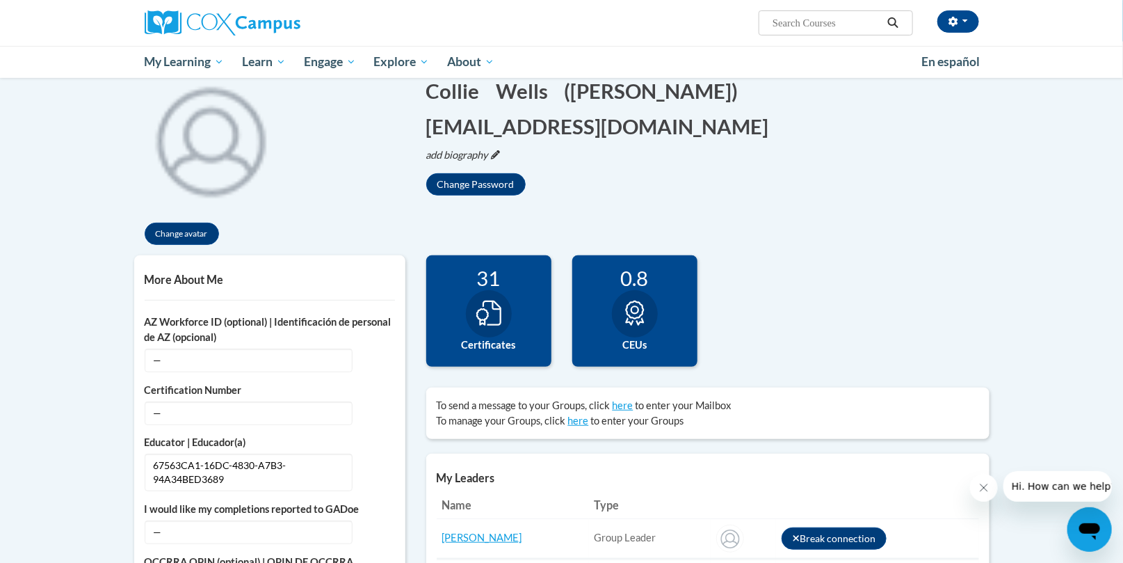
click at [465, 149] on icon "add biography" at bounding box center [457, 155] width 63 height 12
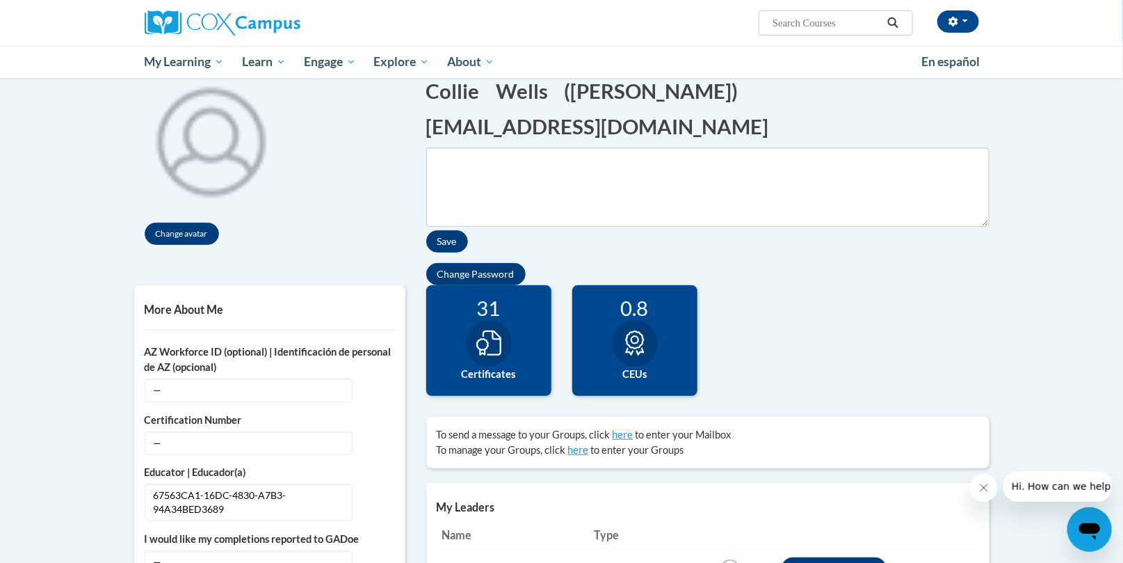
click at [756, 263] on div "Change Password" at bounding box center [707, 274] width 563 height 22
click at [354, 212] on div "Change avatar" at bounding box center [269, 159] width 271 height 193
click at [753, 263] on div "Change Password" at bounding box center [707, 274] width 563 height 22
click at [448, 230] on button "Save" at bounding box center [447, 241] width 42 height 22
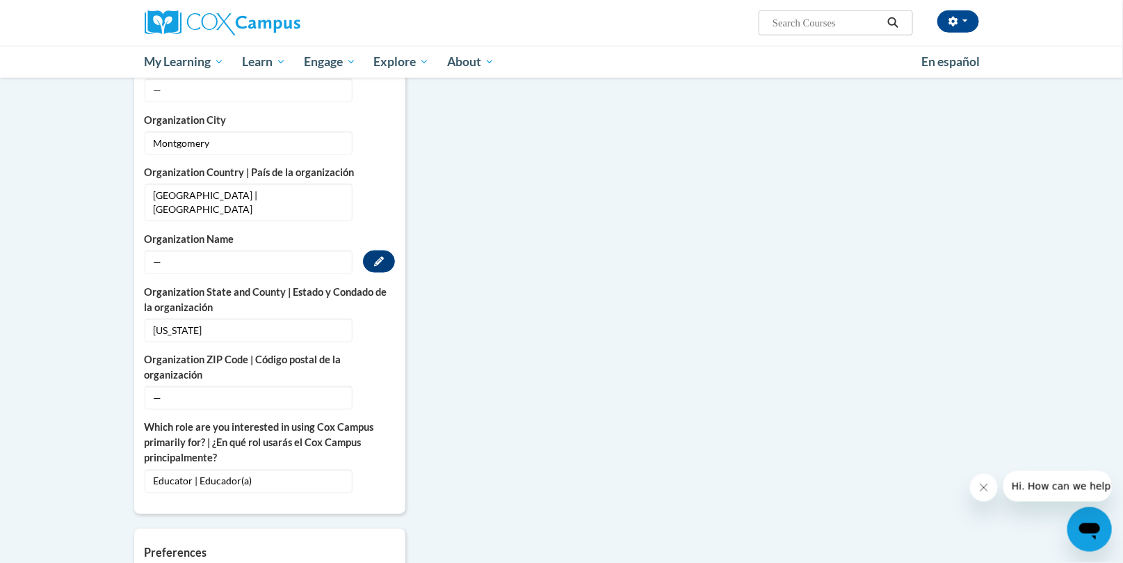
scroll to position [796, 0]
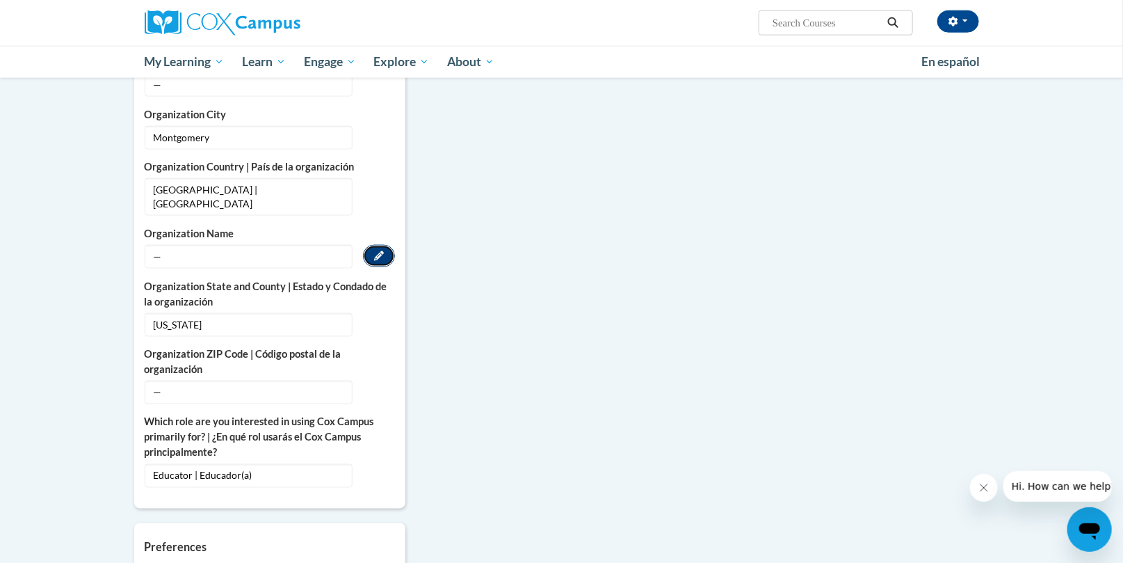
click at [381, 251] on icon "Custom profile fields" at bounding box center [379, 256] width 10 height 10
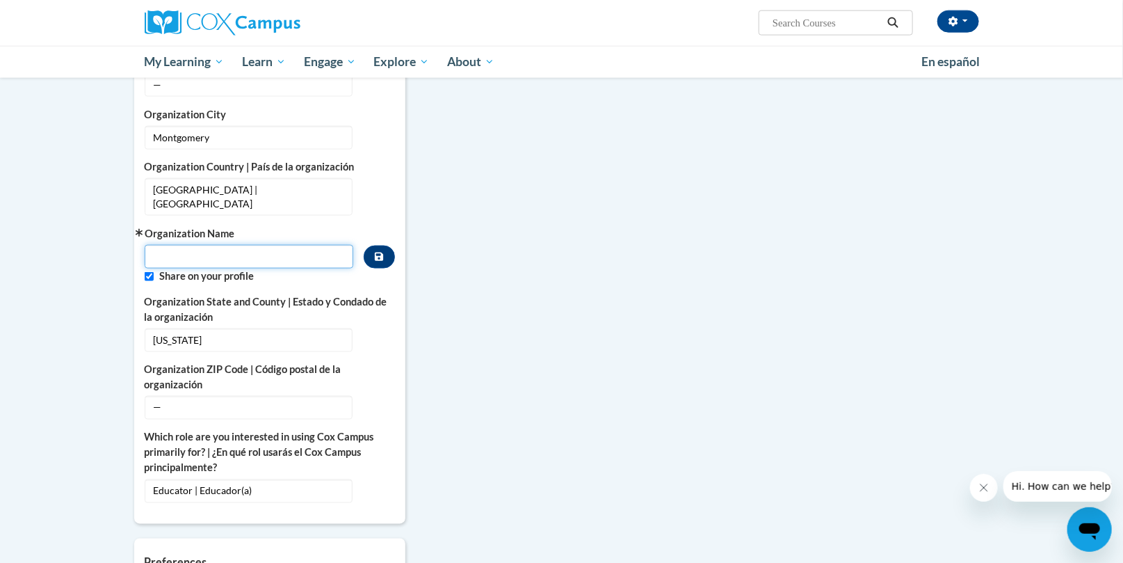
click at [155, 245] on input "Metadata input" at bounding box center [249, 257] width 209 height 24
type input "[US_STATE] Partnership for Children"
click at [381, 246] on button "Custom profile fields" at bounding box center [379, 257] width 31 height 23
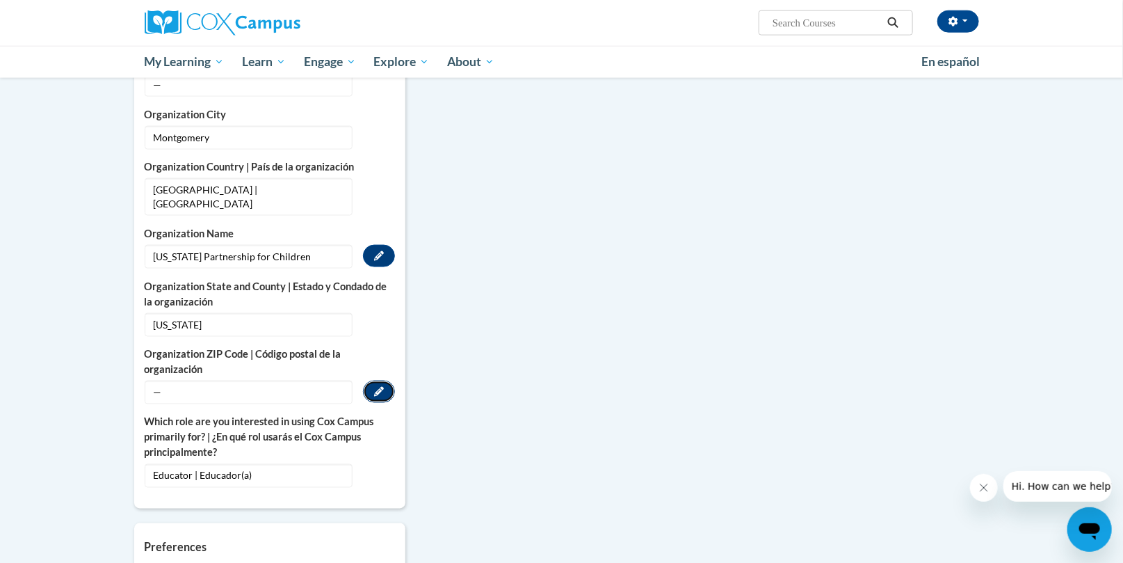
click at [381, 387] on icon "Custom profile fields" at bounding box center [379, 392] width 10 height 10
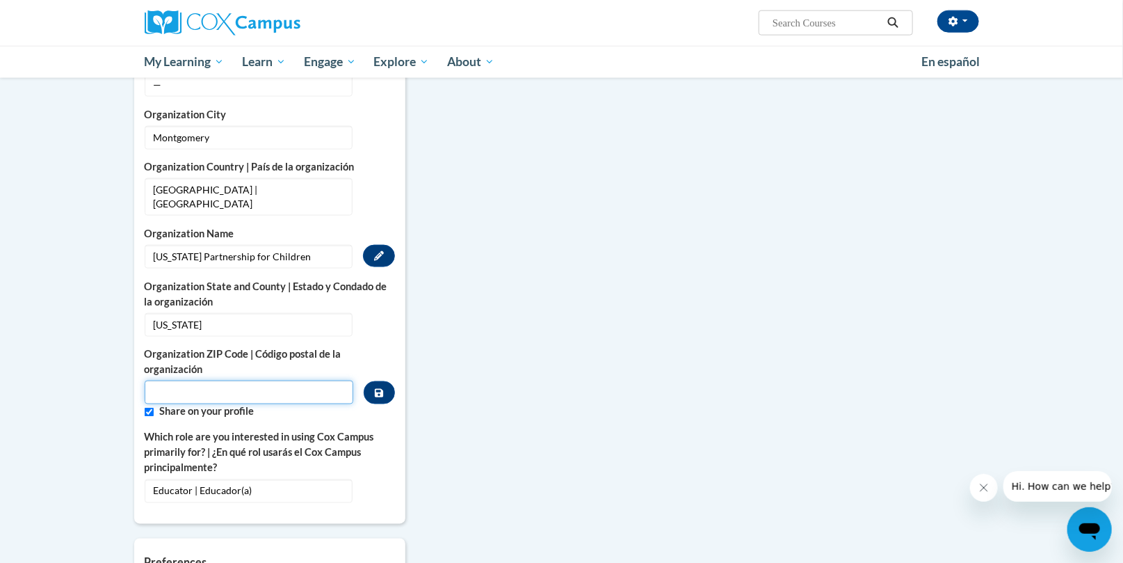
click at [179, 381] on input "Metadata input" at bounding box center [249, 393] width 209 height 24
type input "36116"
click at [380, 388] on icon "Custom profile fields" at bounding box center [379, 393] width 8 height 10
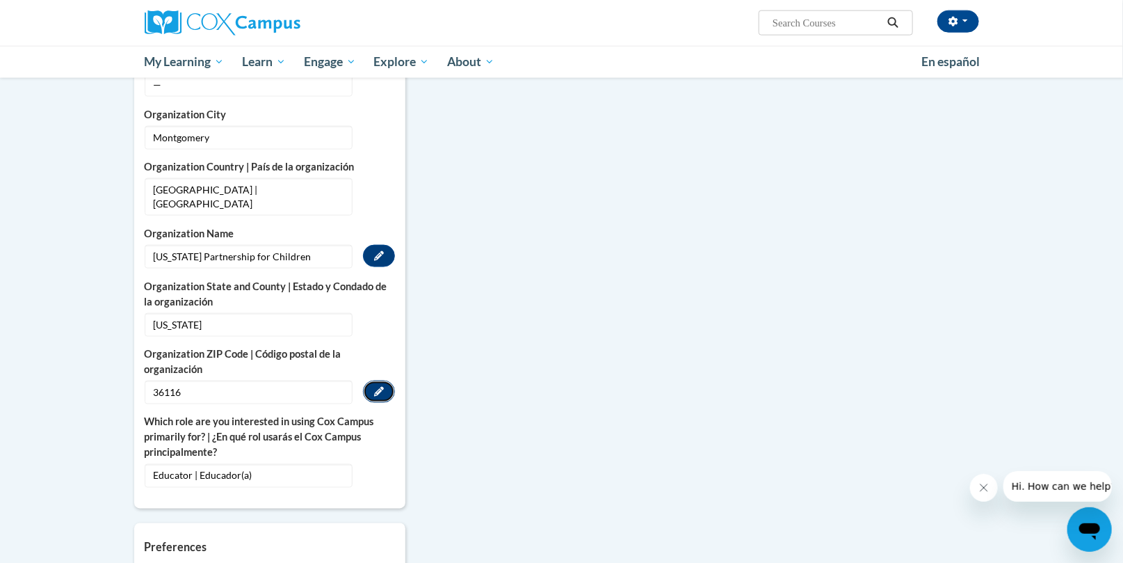
click at [381, 387] on icon "Custom profile fields" at bounding box center [379, 392] width 10 height 10
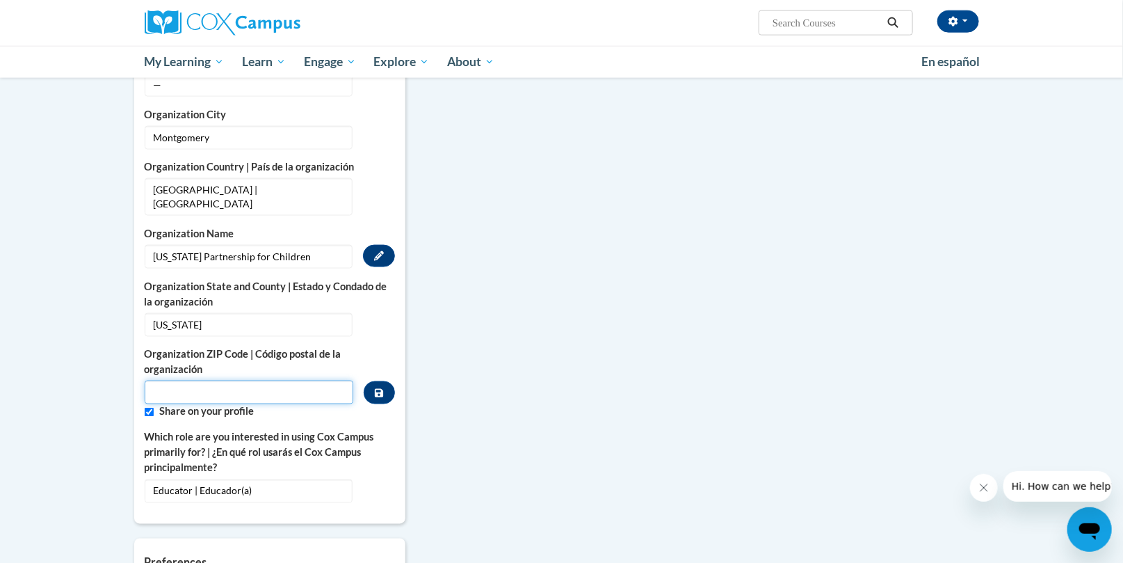
click at [192, 381] on input "Metadata input" at bounding box center [249, 393] width 209 height 24
type input "36117"
click at [384, 381] on button "Custom profile fields" at bounding box center [379, 392] width 31 height 23
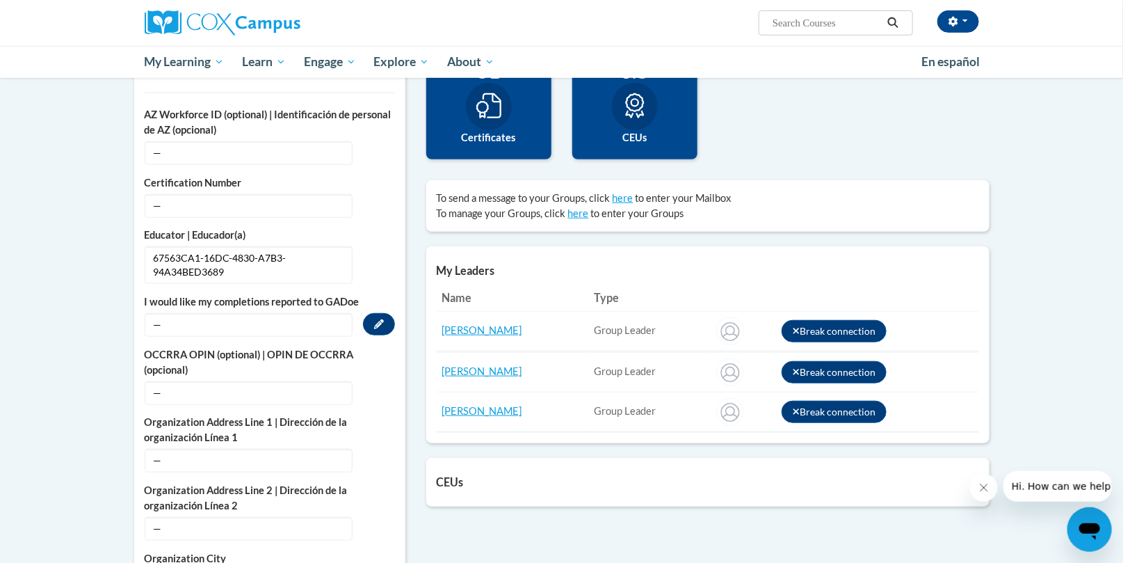
scroll to position [362, 0]
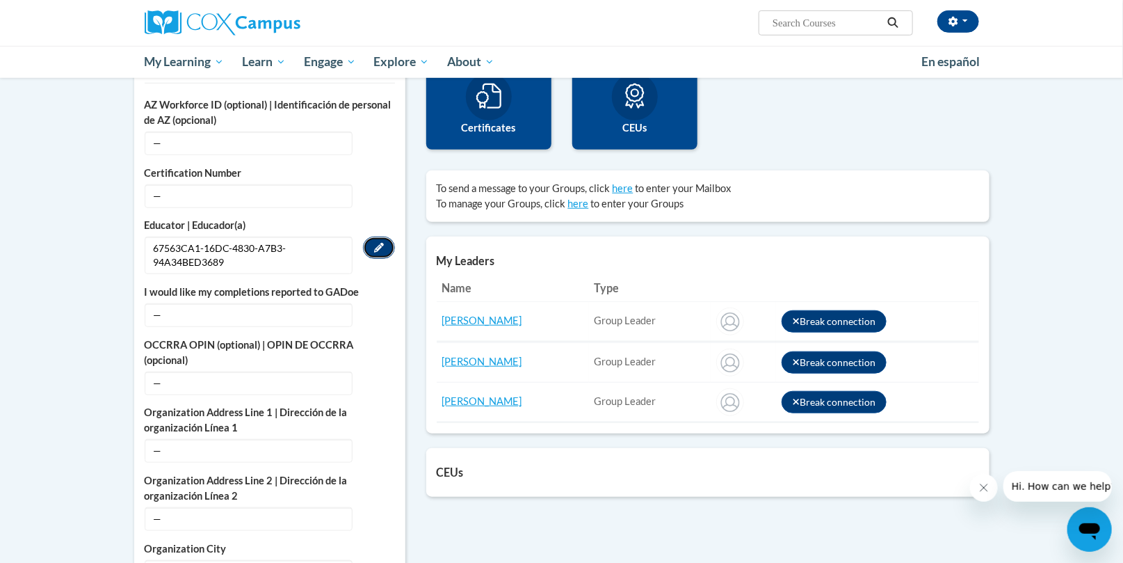
click at [379, 244] on icon "Custom profile fields" at bounding box center [379, 248] width 10 height 10
click at [145, 237] on select "Please Select Early Learning/Daycare Teacher/Family Home Care Provider | Maestr…" at bounding box center [249, 249] width 209 height 24
select select "67563ca1-16dc-4830-a7b3-94a34bed3689"
click option "Other | Otro" at bounding box center [0, 0] width 0 height 0
click at [376, 246] on icon "Custom profile fields" at bounding box center [379, 249] width 8 height 8
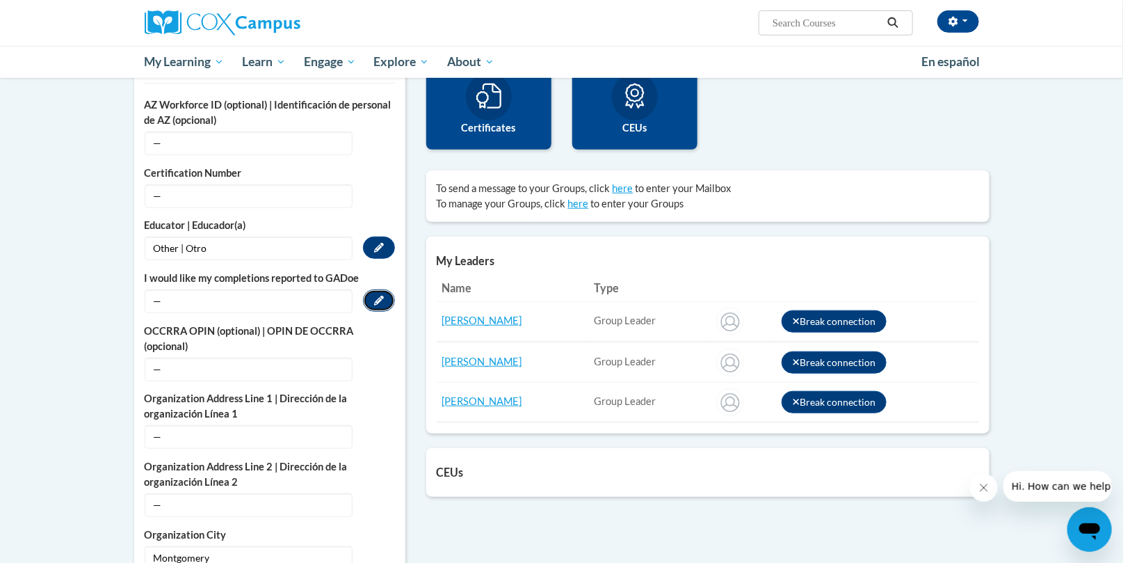
click at [381, 296] on icon "Custom profile fields" at bounding box center [379, 301] width 10 height 10
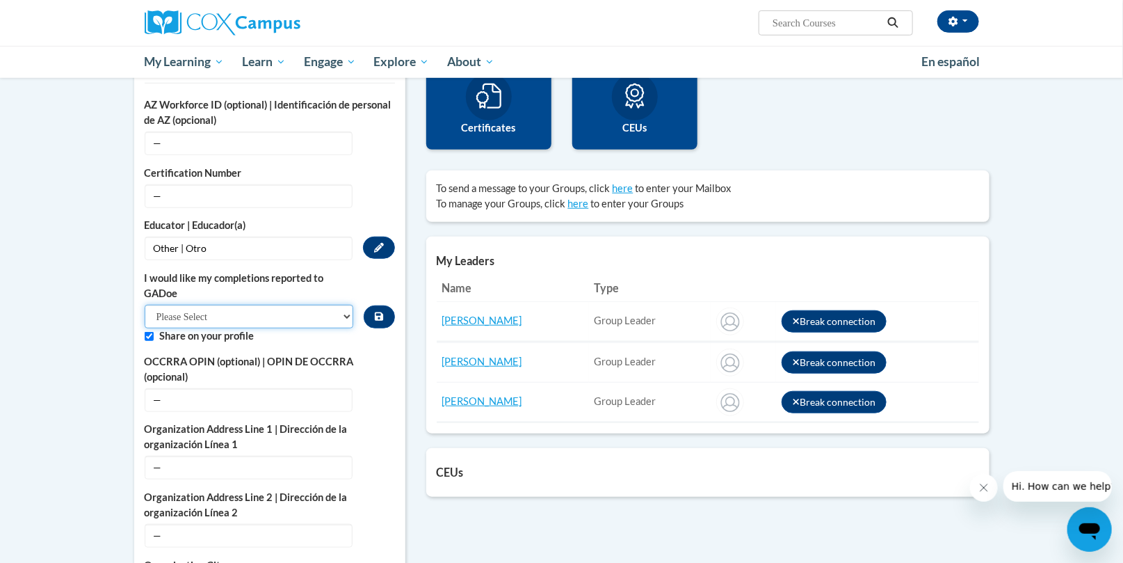
click at [145, 305] on select "Please Select Yes No" at bounding box center [249, 317] width 209 height 24
select select "7367c8e0-bc5f-4c55-9aa0-5f55ead1bbfb"
click option "No" at bounding box center [0, 0] width 0 height 0
click at [381, 314] on icon "Custom profile fields" at bounding box center [379, 316] width 8 height 8
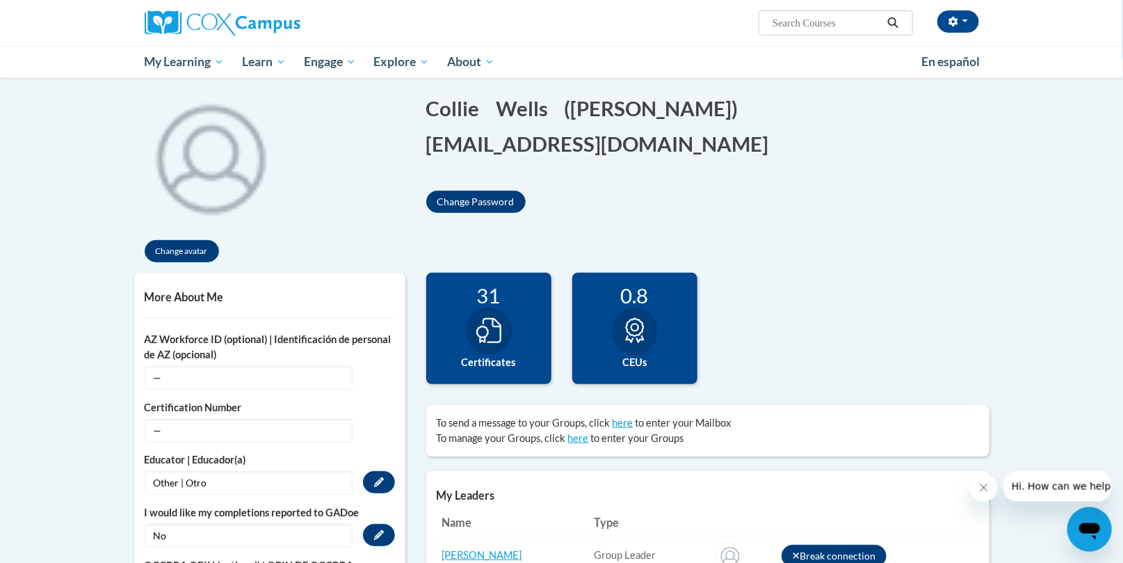
scroll to position [72, 0]
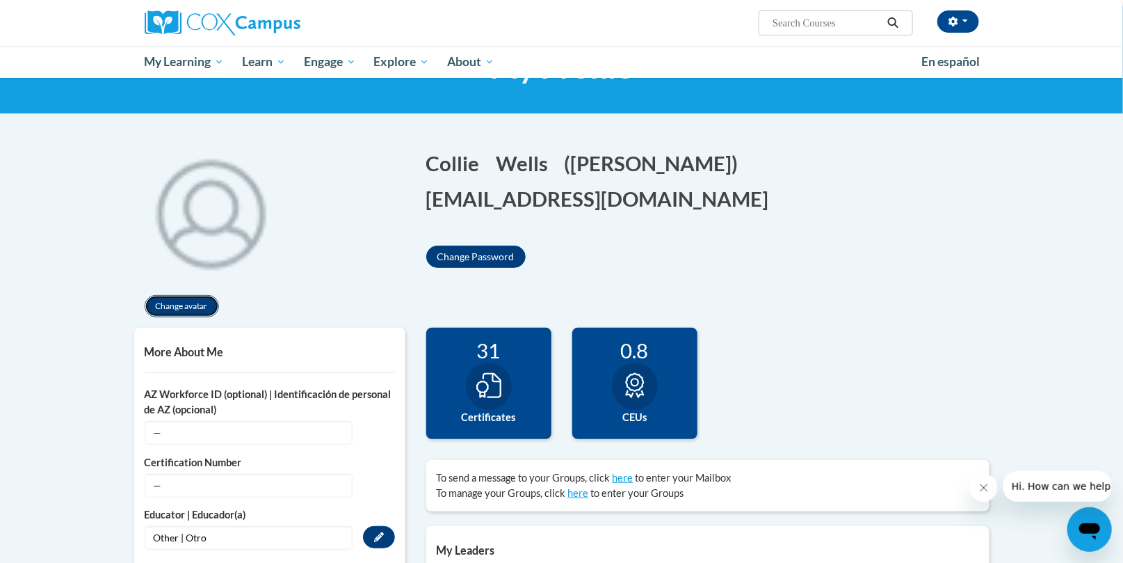
click at [179, 302] on button "Change avatar" at bounding box center [182, 306] width 74 height 22
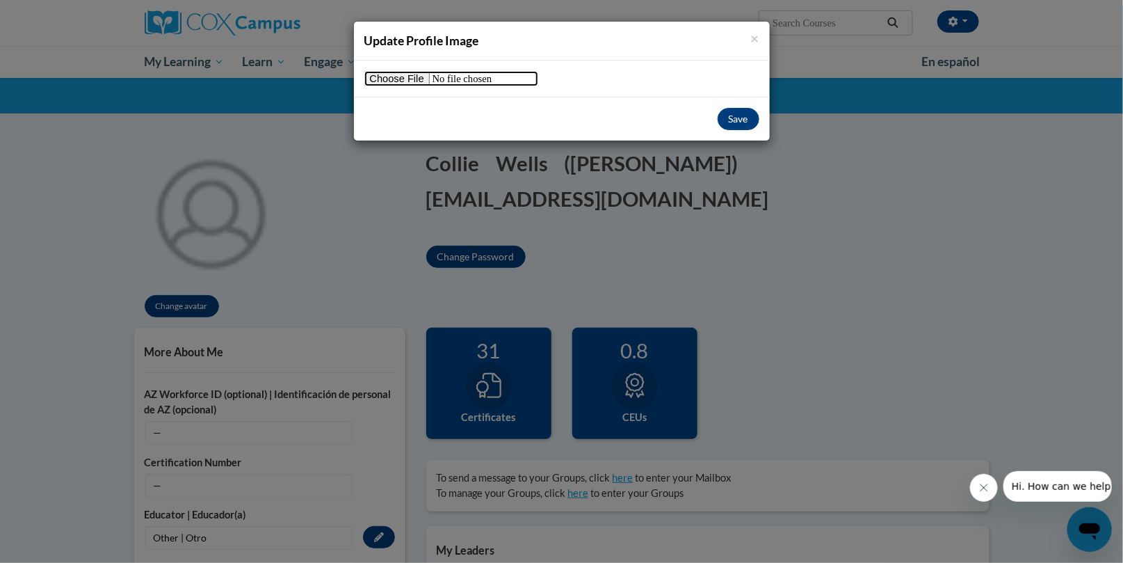
click at [398, 77] on input "file" at bounding box center [452, 78] width 174 height 15
type input "C:\fakepath\APC pic.JPG"
click at [736, 115] on button "Save" at bounding box center [739, 119] width 42 height 22
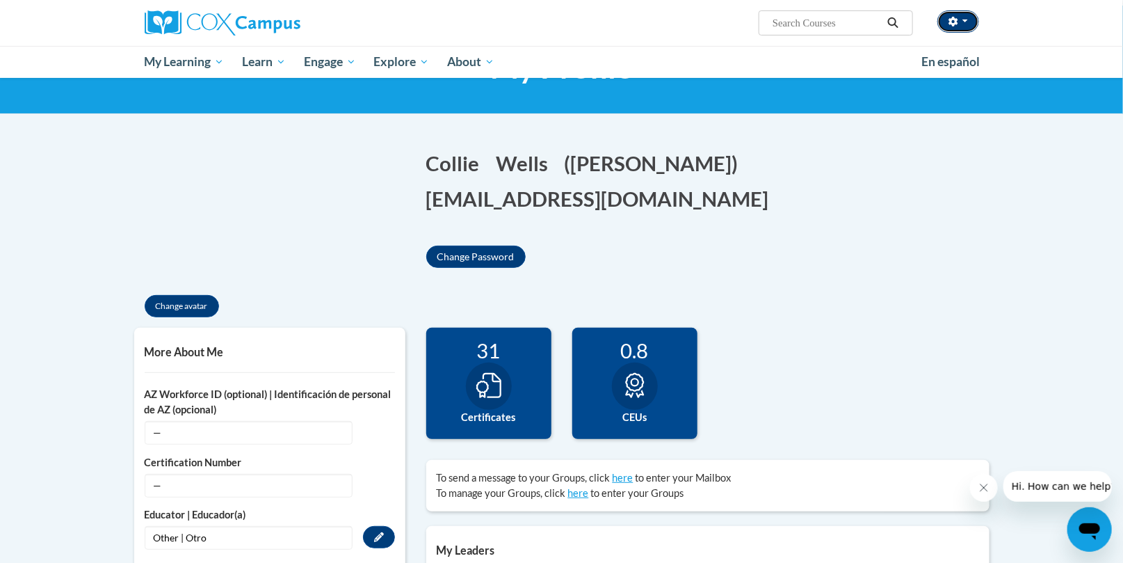
click at [967, 21] on span "button" at bounding box center [966, 20] width 6 height 3
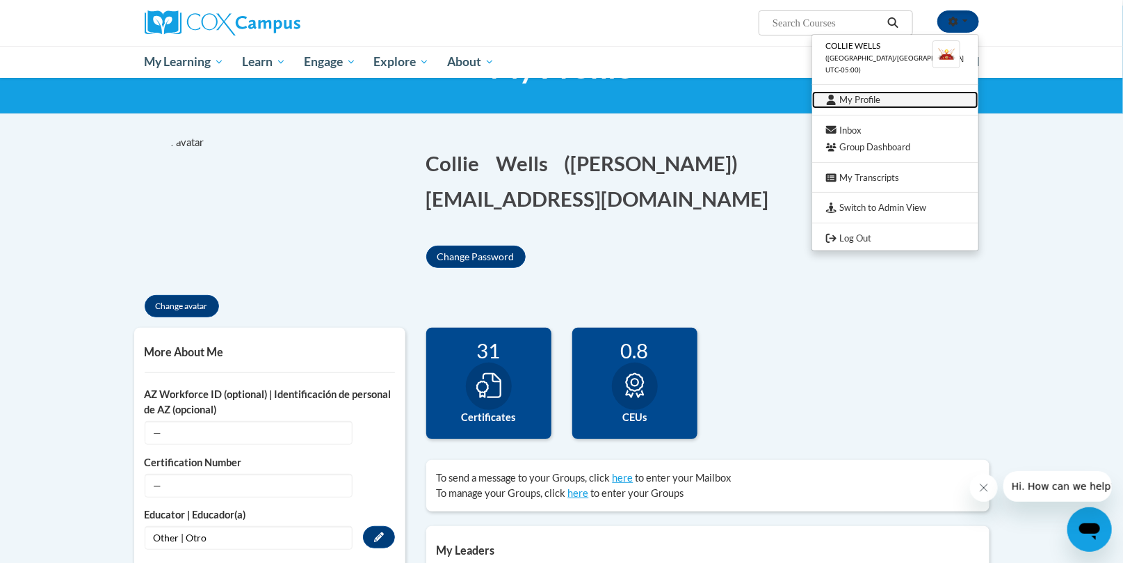
click at [879, 97] on link "My Profile" at bounding box center [895, 99] width 166 height 17
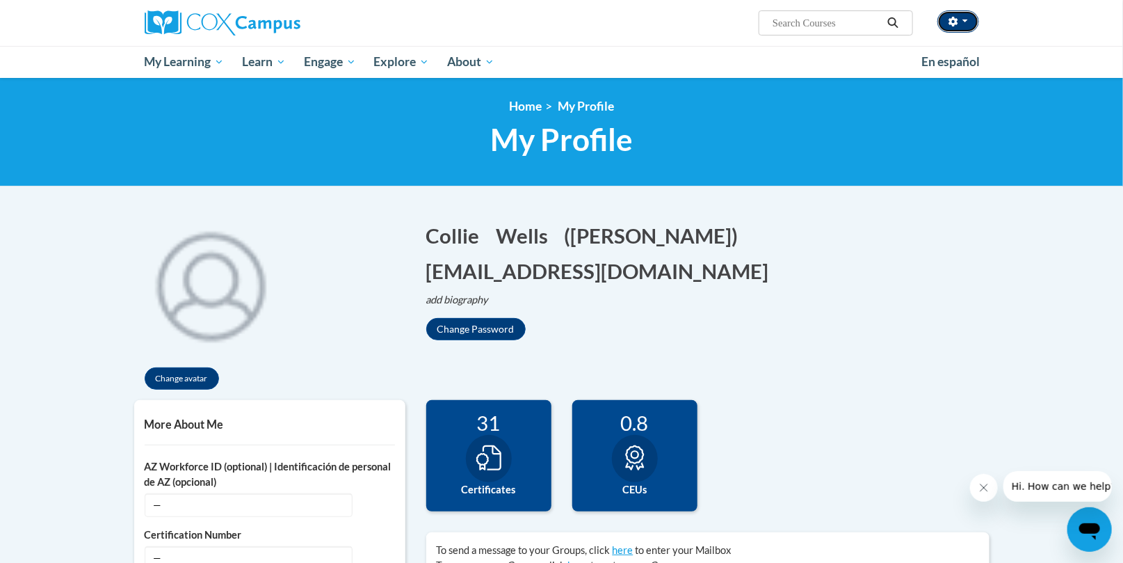
click at [971, 19] on button "button" at bounding box center [959, 21] width 42 height 22
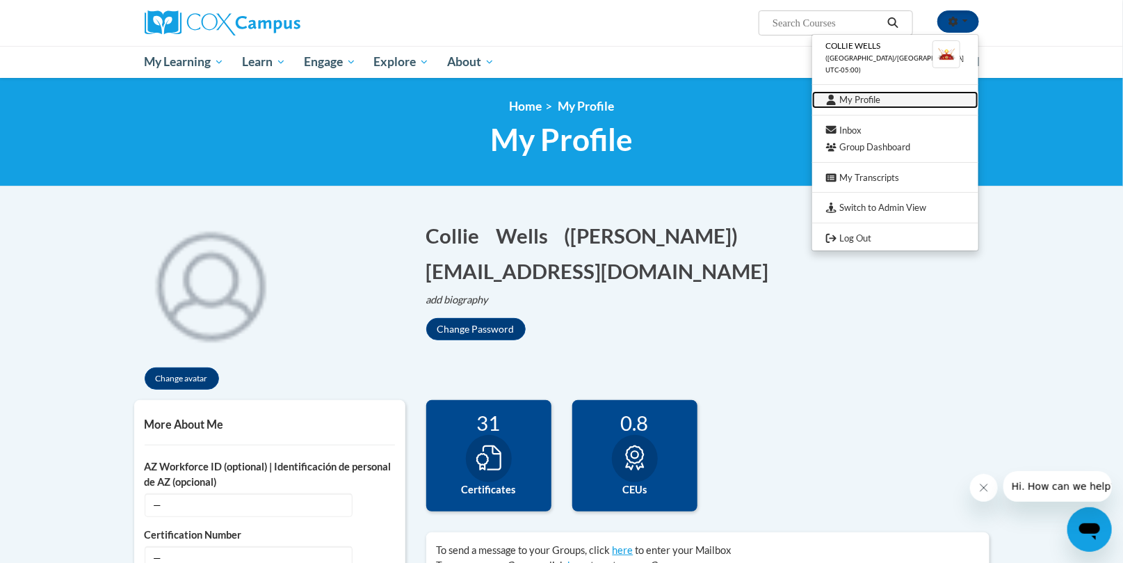
click at [888, 94] on link "My Profile" at bounding box center [895, 99] width 166 height 17
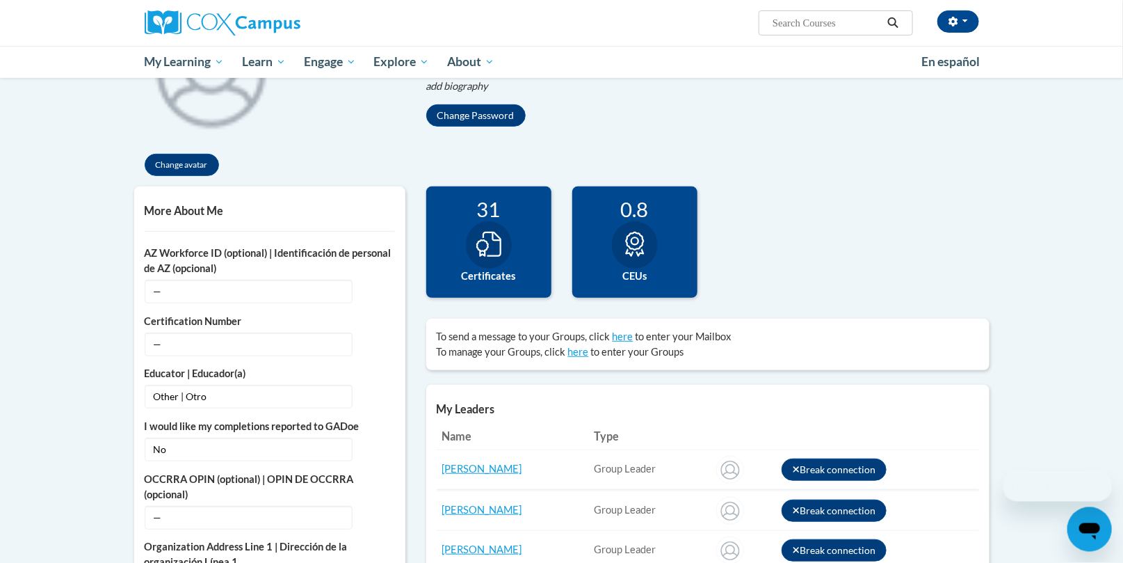
scroll to position [217, 0]
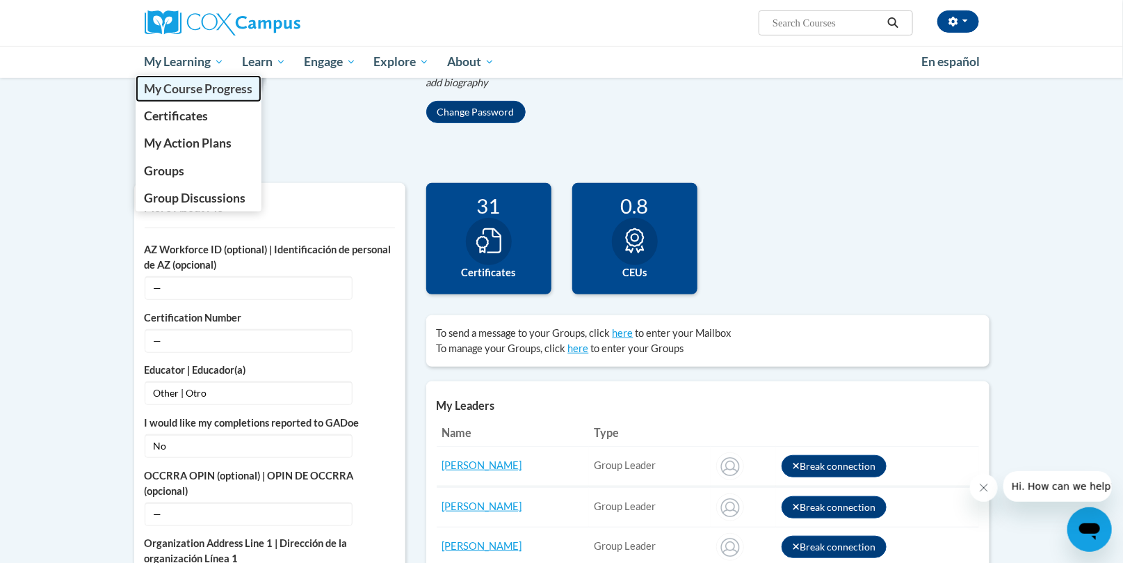
click at [189, 89] on span "My Course Progress" at bounding box center [198, 88] width 109 height 15
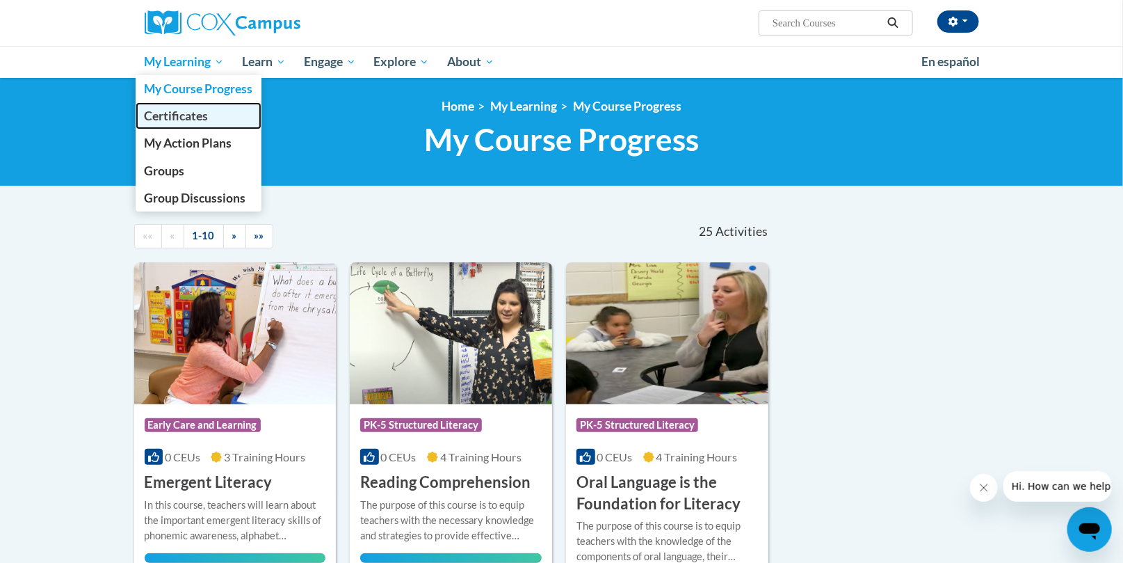
click at [173, 111] on span "Certificates" at bounding box center [176, 116] width 64 height 15
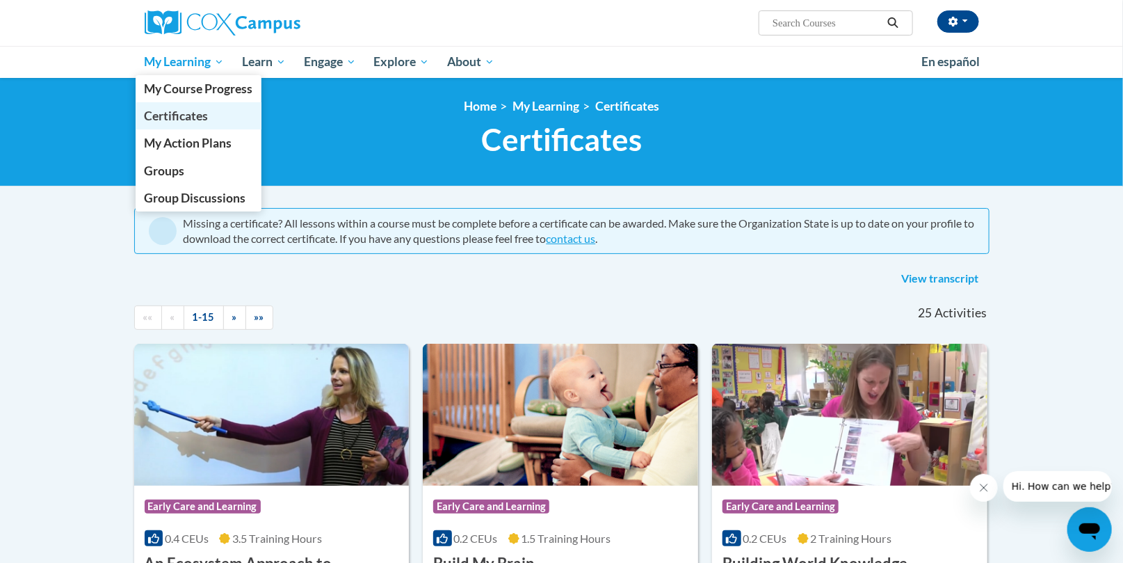
click at [177, 113] on span "Certificates" at bounding box center [176, 116] width 64 height 15
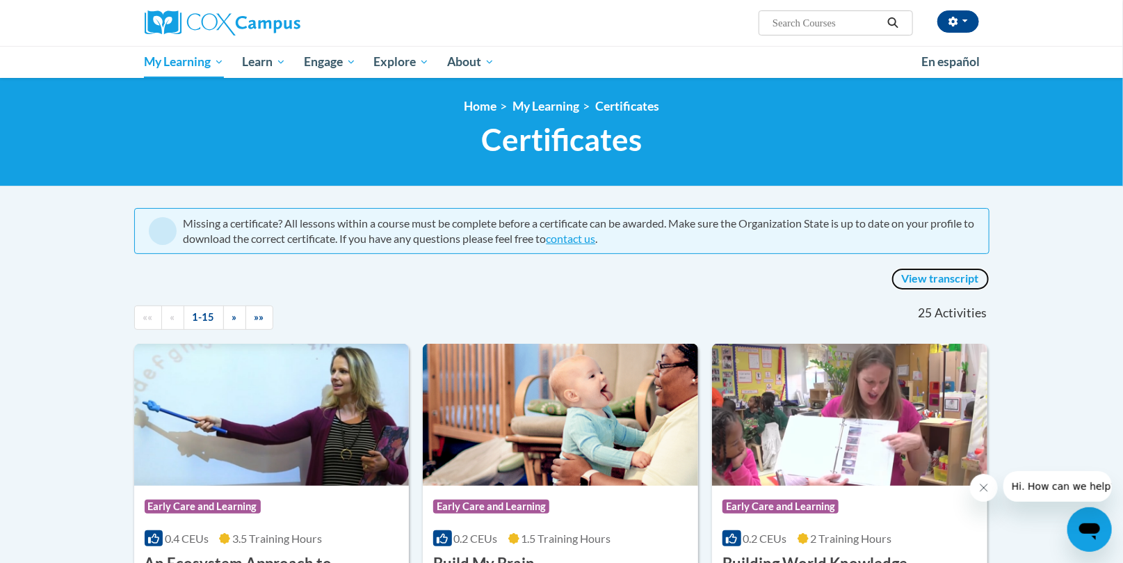
click at [913, 275] on link "View transcript" at bounding box center [941, 279] width 98 height 22
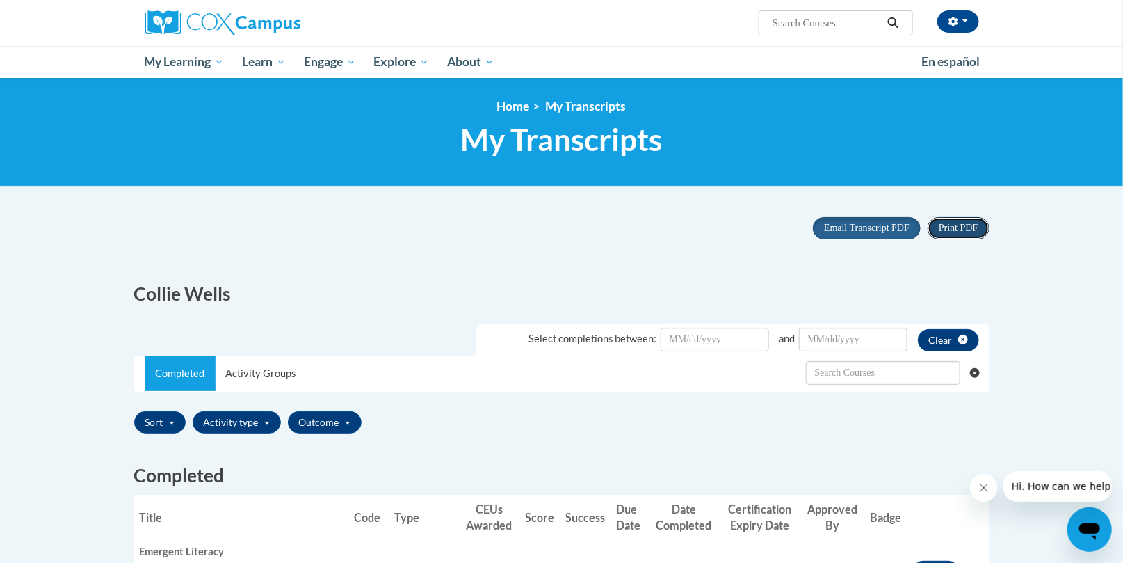
click at [954, 228] on span "Print PDF" at bounding box center [958, 228] width 39 height 10
click at [863, 221] on button "Email Transcript PDF" at bounding box center [867, 228] width 108 height 22
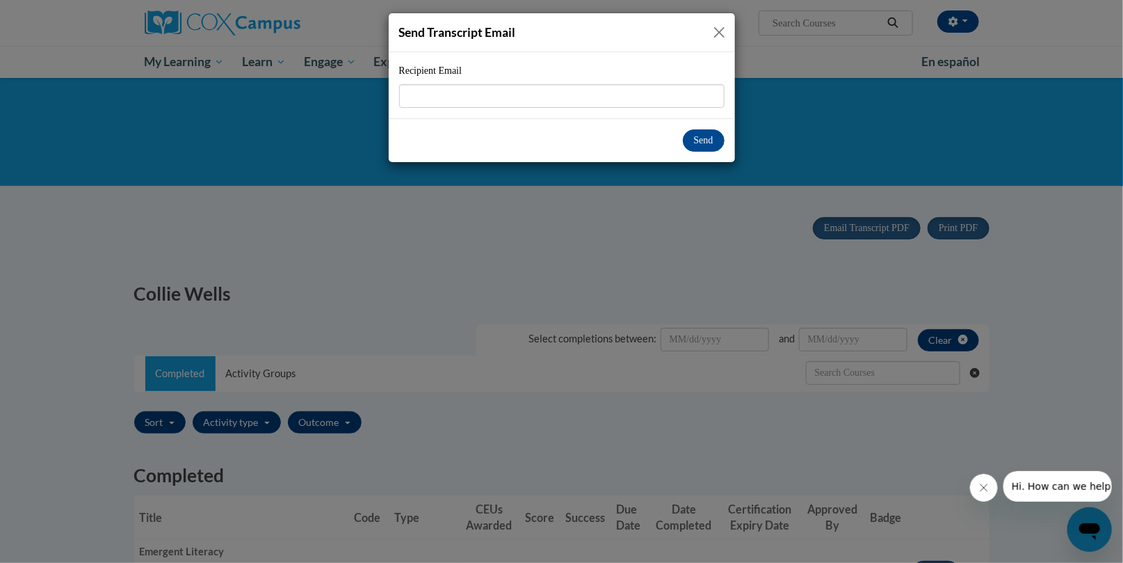
click at [719, 26] on button "Close" at bounding box center [719, 32] width 17 height 17
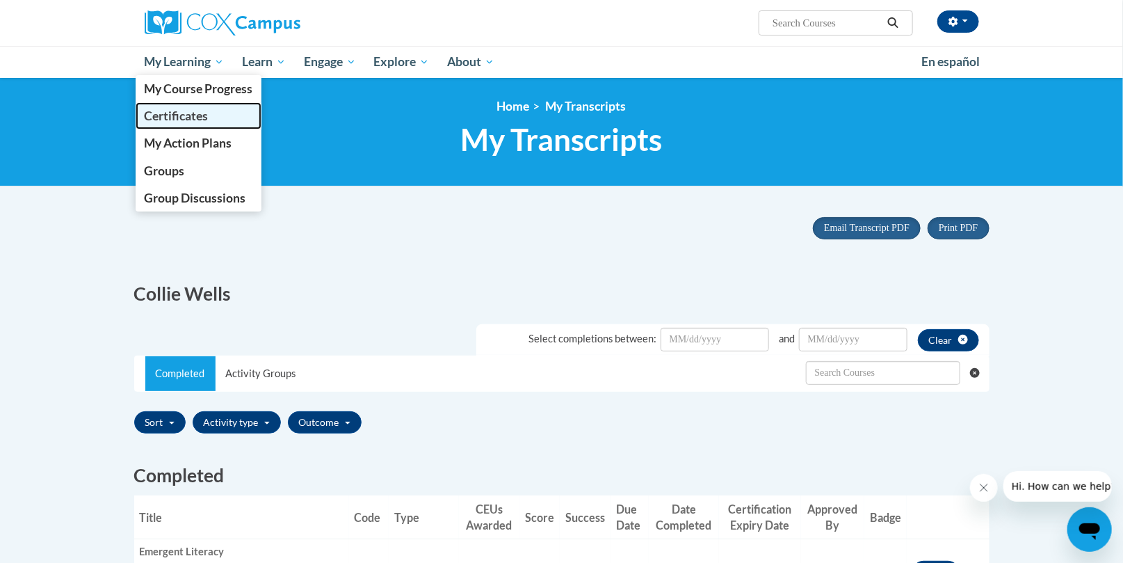
click at [166, 111] on span "Certificates" at bounding box center [176, 116] width 64 height 15
